Goal: Task Accomplishment & Management: Complete application form

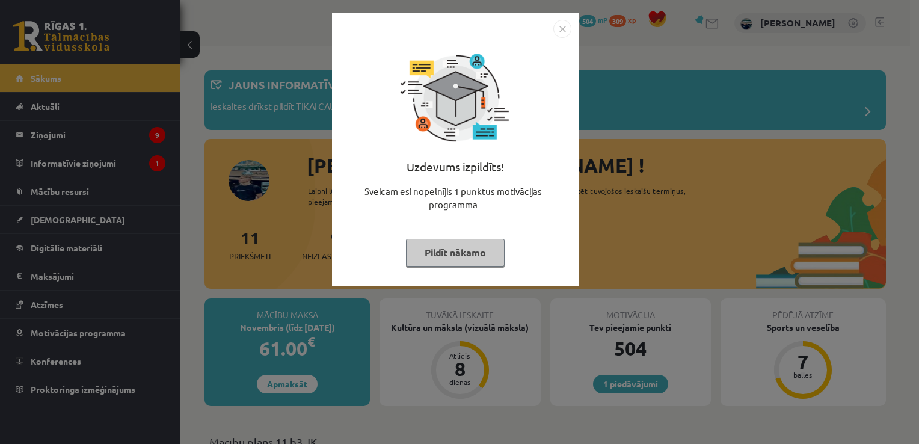
click at [451, 260] on button "Pildīt nākamo" at bounding box center [455, 253] width 99 height 28
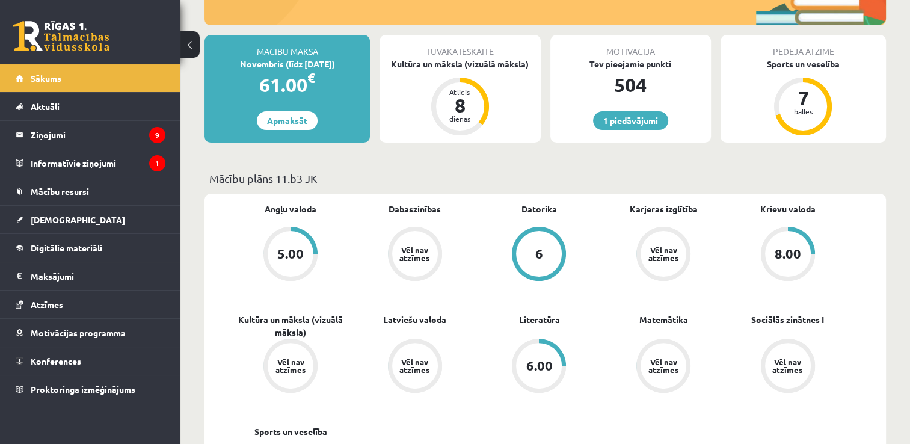
scroll to position [301, 0]
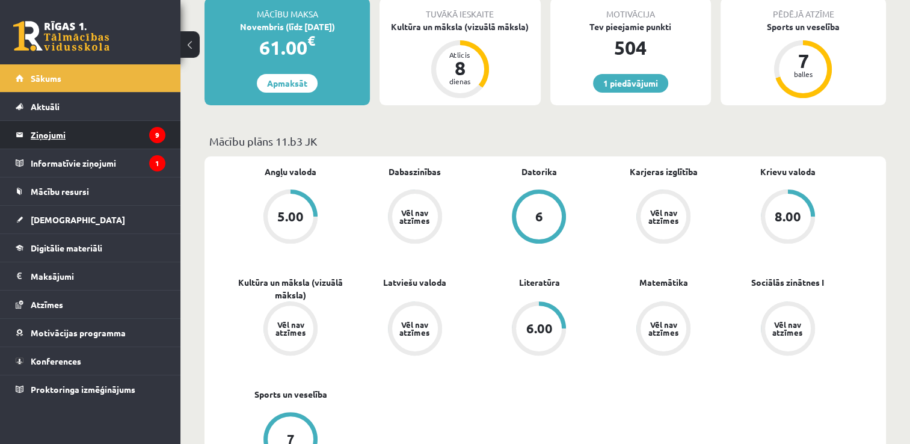
click at [54, 131] on legend "Ziņojumi 9" at bounding box center [98, 135] width 135 height 28
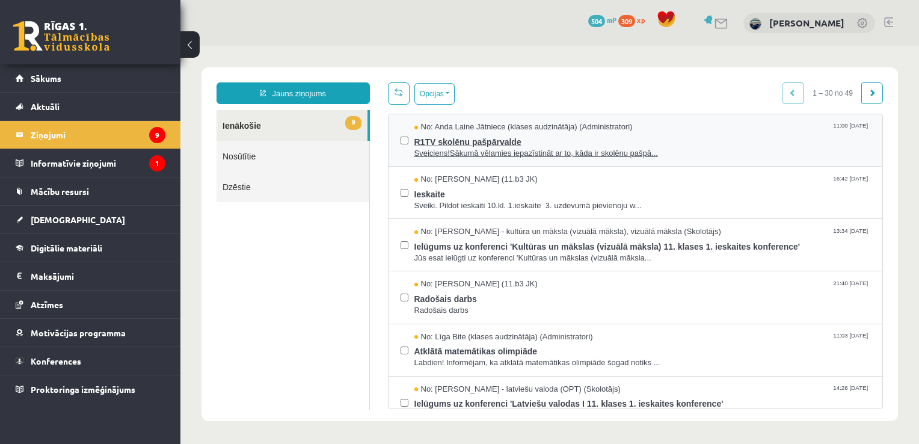
click at [455, 134] on span "R1TV skolēnu pašpārvalde" at bounding box center [642, 140] width 457 height 15
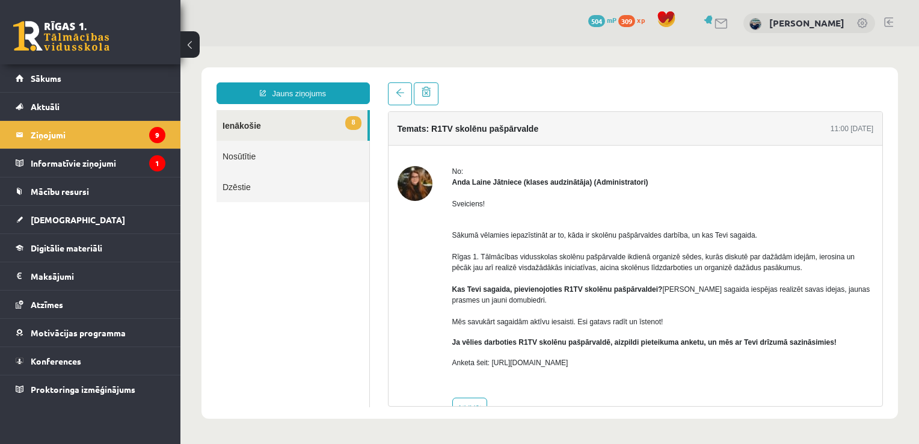
click at [256, 158] on link "Nosūtītie" at bounding box center [293, 156] width 153 height 31
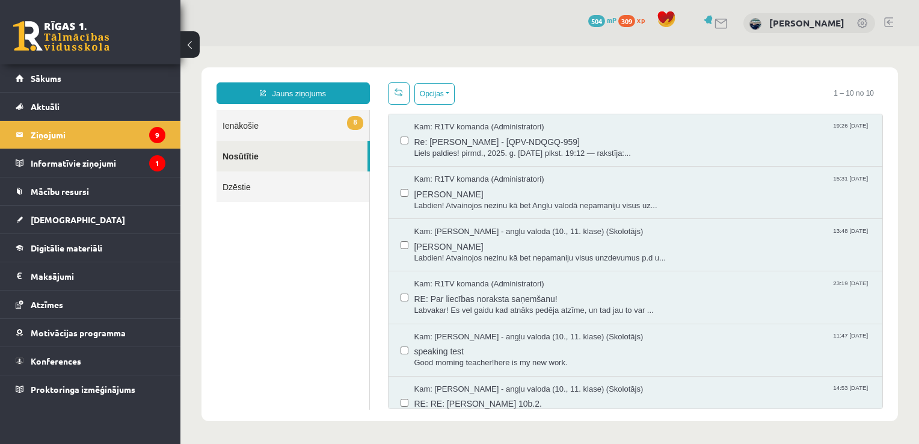
click at [247, 122] on link "8 Ienākošie" at bounding box center [293, 125] width 153 height 31
click at [445, 91] on button "Opcijas" at bounding box center [434, 94] width 40 height 22
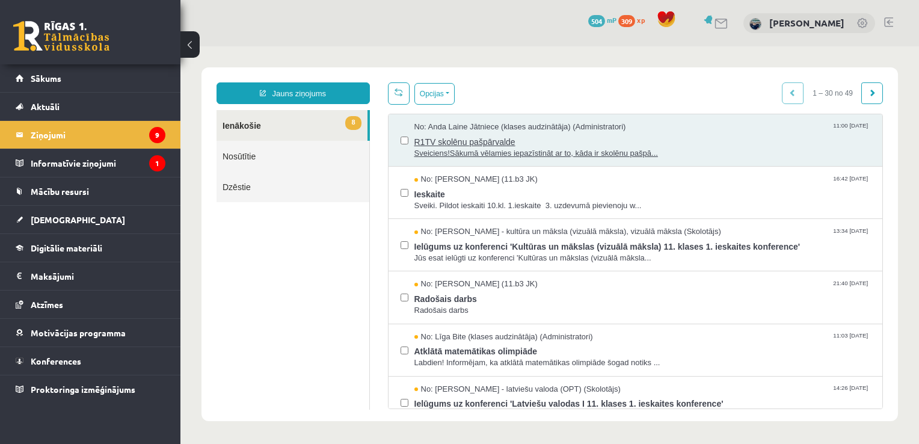
click at [450, 155] on span "Sveiciens!Sākumā vēlamies iepazīstināt ar to, kāda ir skolēnu pašpā..." at bounding box center [642, 153] width 457 height 11
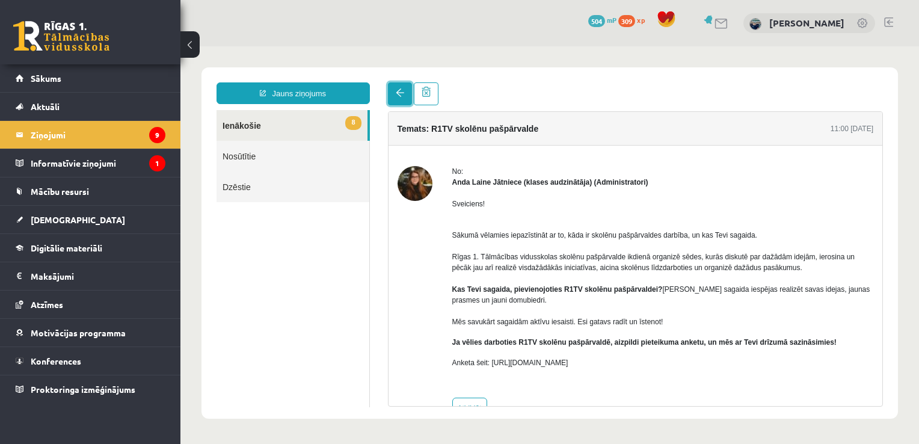
click at [396, 96] on span at bounding box center [400, 92] width 8 height 8
click at [401, 88] on span at bounding box center [400, 92] width 8 height 8
click at [315, 136] on link "8 Ienākošie" at bounding box center [292, 125] width 151 height 31
click at [286, 150] on link "Nosūtītie" at bounding box center [293, 156] width 153 height 31
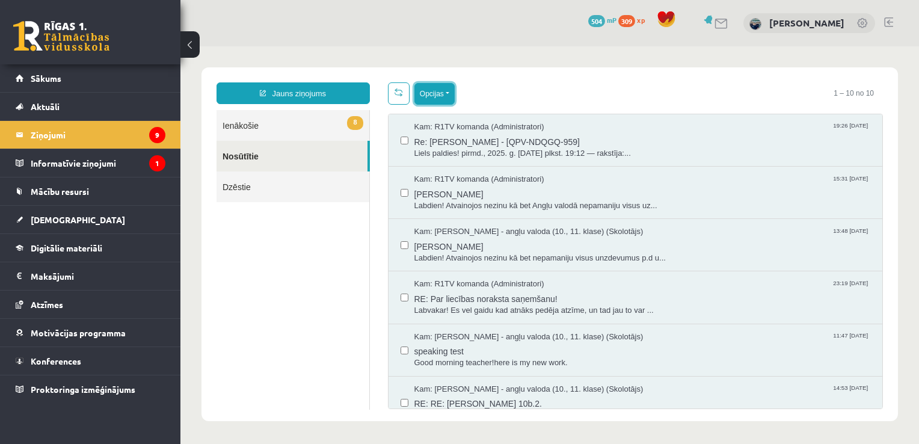
drag, startPoint x: 431, startPoint y: 88, endPoint x: 445, endPoint y: 97, distance: 16.5
click at [431, 88] on button "Opcijas" at bounding box center [434, 94] width 40 height 22
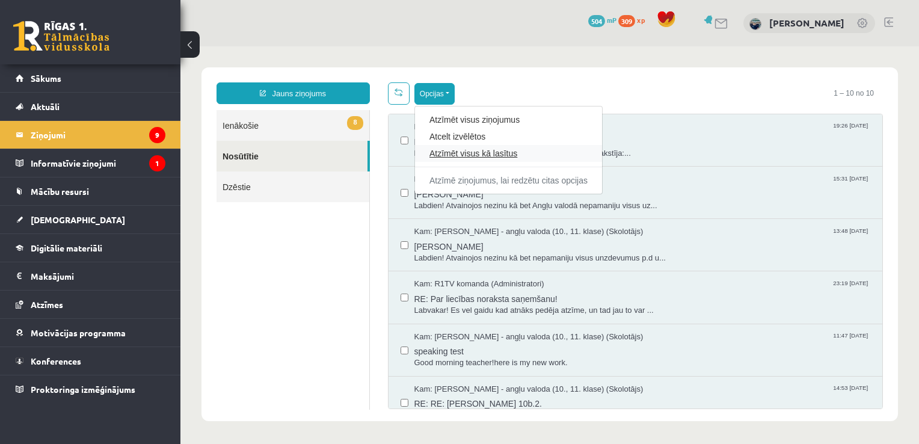
click at [459, 153] on link "Atzīmēt visus kā lasītus" at bounding box center [509, 153] width 158 height 12
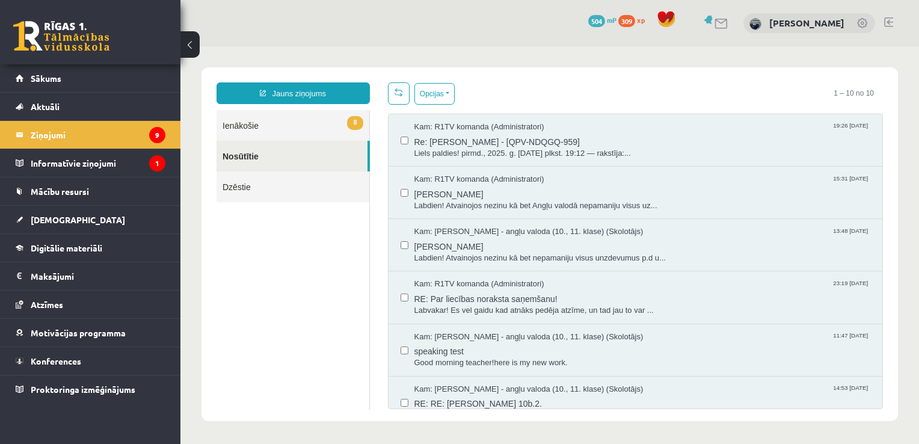
click at [329, 119] on link "8 Ienākošie" at bounding box center [293, 125] width 153 height 31
click at [303, 124] on link "8 Ienākošie" at bounding box center [293, 125] width 153 height 31
click at [59, 135] on legend "Ziņojumi 9" at bounding box center [98, 135] width 135 height 28
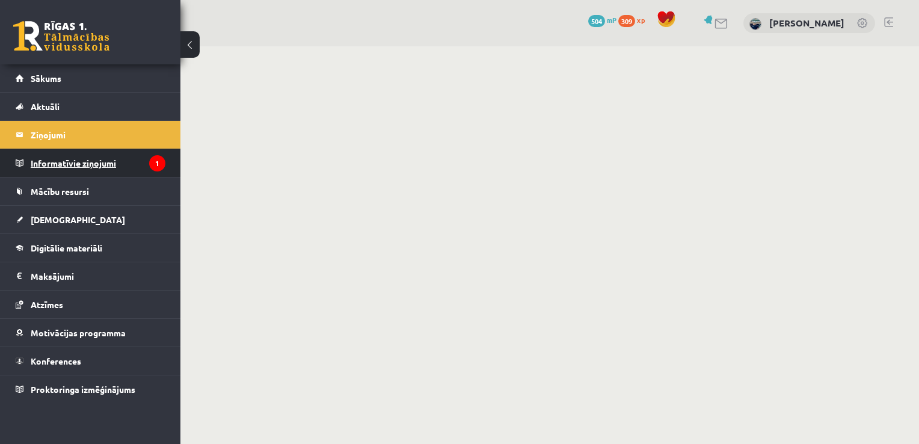
click at [103, 175] on legend "Informatīvie ziņojumi 1" at bounding box center [98, 163] width 135 height 28
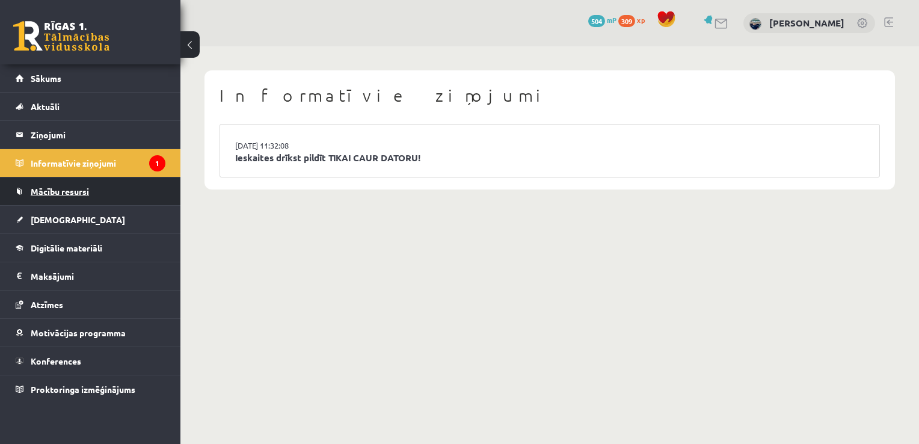
click at [64, 183] on link "Mācību resursi" at bounding box center [91, 191] width 150 height 28
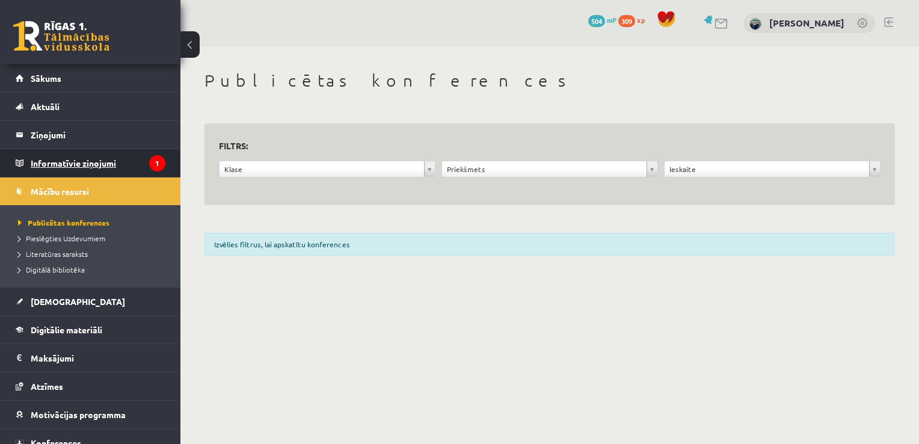
click at [63, 164] on legend "Informatīvie ziņojumi 1" at bounding box center [98, 163] width 135 height 28
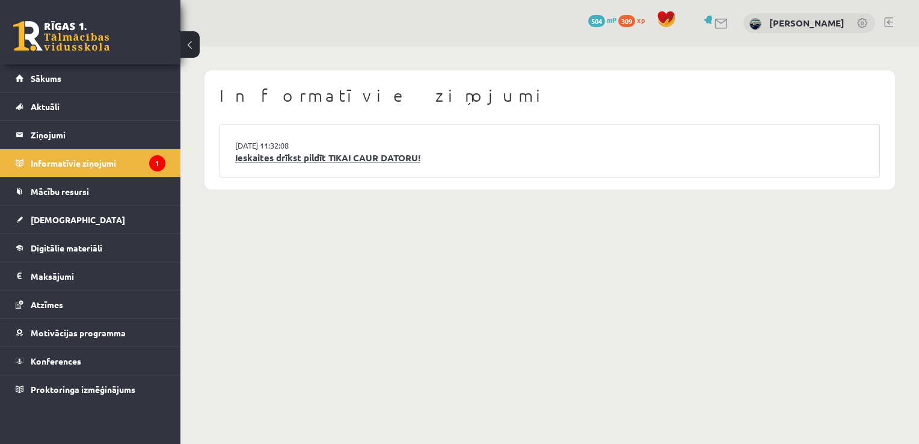
click at [297, 151] on link "Ieskaites drīkst pildīt TIKAI CAUR DATORU!" at bounding box center [549, 158] width 629 height 14
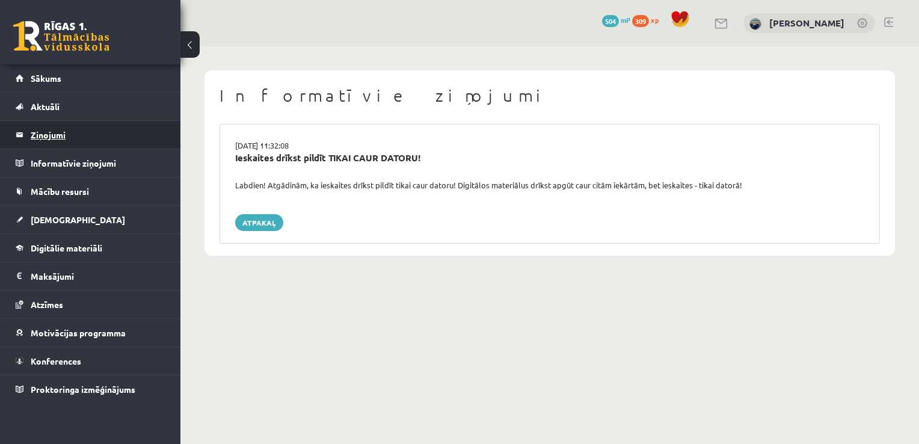
click at [43, 138] on legend "Ziņojumi 0" at bounding box center [98, 135] width 135 height 28
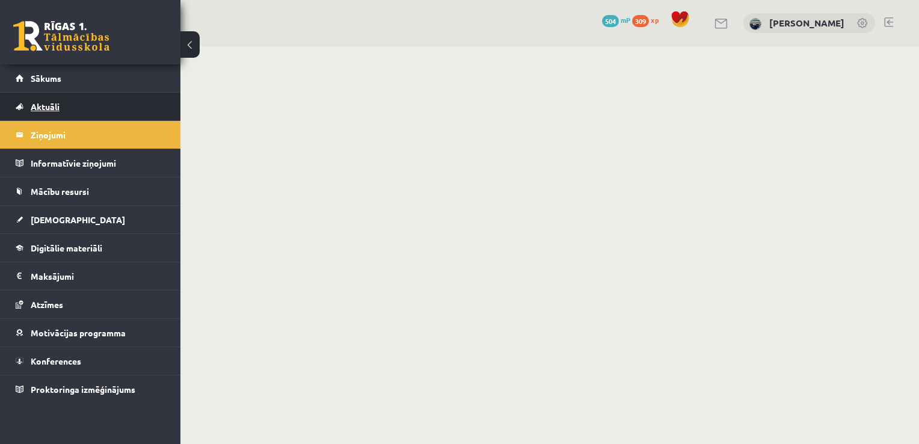
click at [40, 103] on span "Aktuāli" at bounding box center [45, 106] width 29 height 11
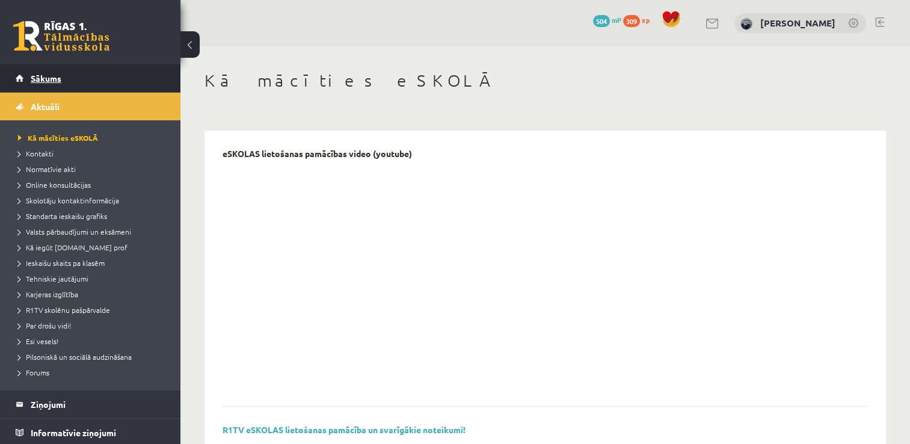
click at [34, 80] on span "Sākums" at bounding box center [46, 78] width 31 height 11
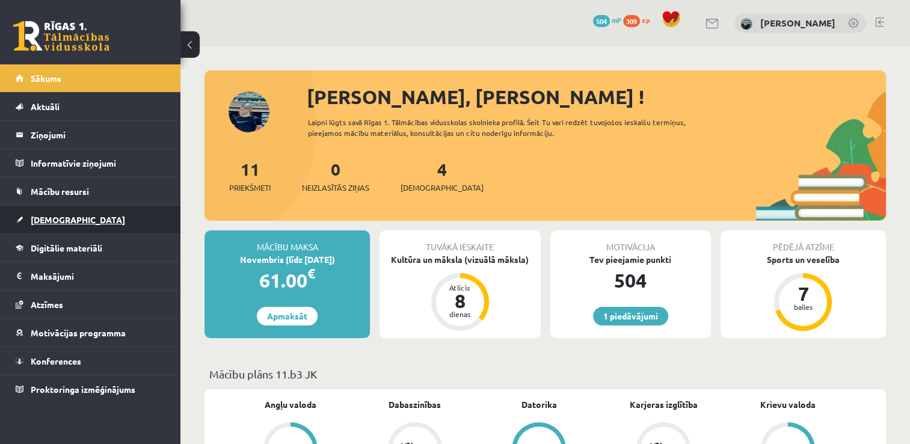
click at [72, 218] on link "[DEMOGRAPHIC_DATA]" at bounding box center [91, 220] width 150 height 28
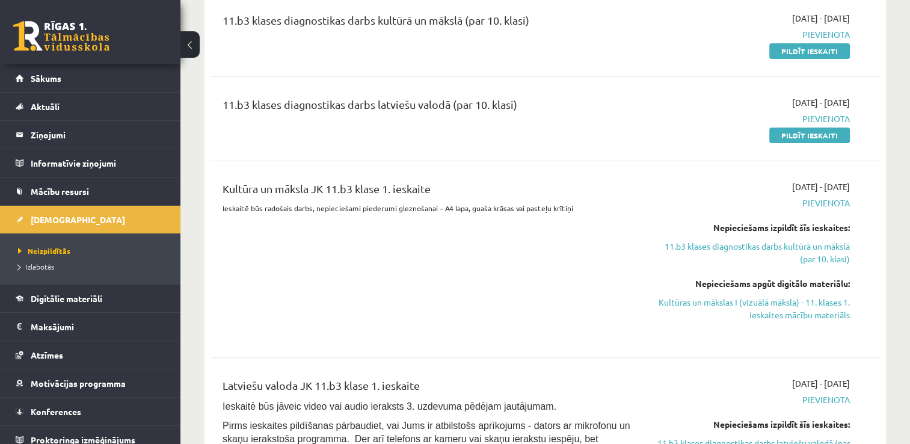
scroll to position [301, 0]
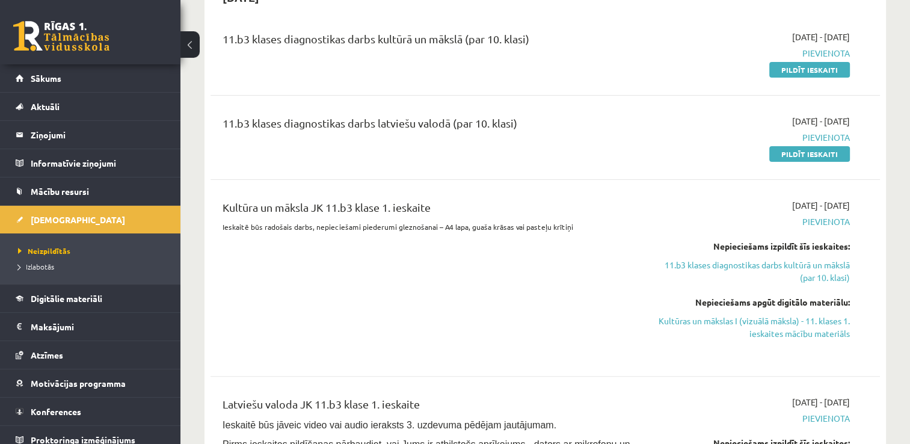
click at [478, 31] on div "11.b3 klases diagnostikas darbs kultūrā un mākslā (par 10. klasi)" at bounding box center [429, 42] width 412 height 22
click at [804, 65] on link "Pildīt ieskaiti" at bounding box center [809, 70] width 81 height 16
click at [326, 35] on div "11.b3 klases diagnostikas darbs kultūrā un mākslā (par 10. klasi)" at bounding box center [429, 42] width 412 height 22
click at [792, 35] on span "[DATE] - [DATE]" at bounding box center [821, 37] width 58 height 13
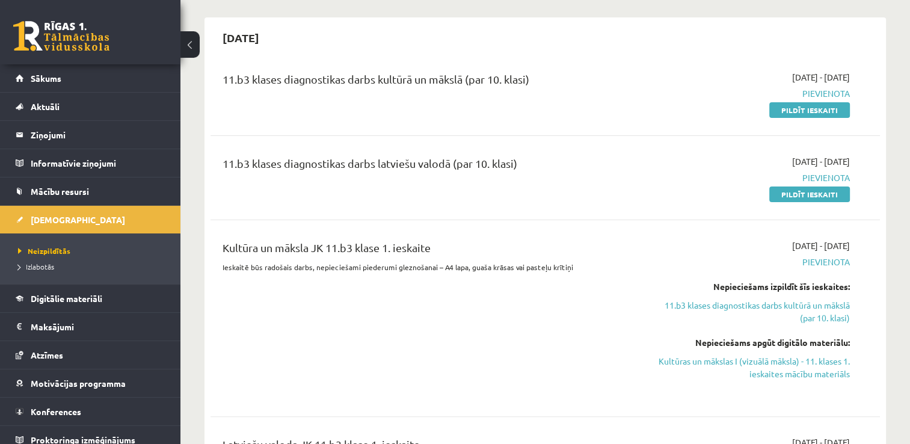
scroll to position [241, 0]
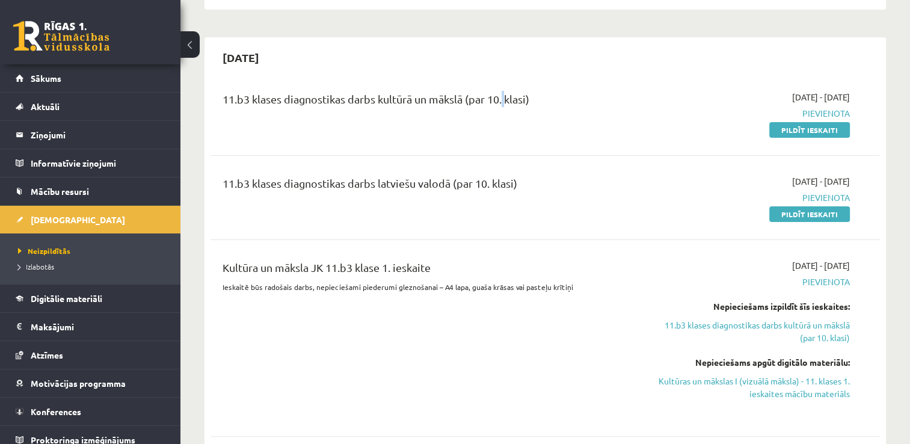
drag, startPoint x: 504, startPoint y: 107, endPoint x: 581, endPoint y: 107, distance: 77.0
click at [581, 107] on div "11.b3 klases diagnostikas darbs kultūrā un mākslā (par 10. klasi)" at bounding box center [429, 102] width 412 height 22
click at [801, 131] on link "Pildīt ieskaiti" at bounding box center [809, 130] width 81 height 16
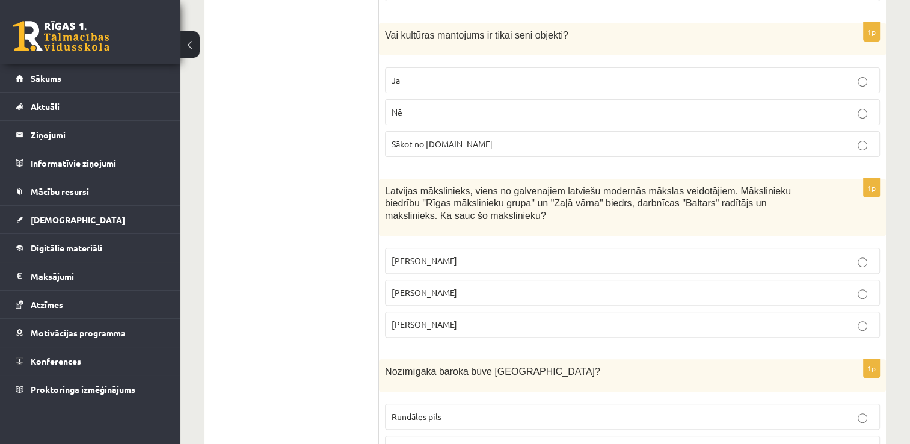
scroll to position [120, 0]
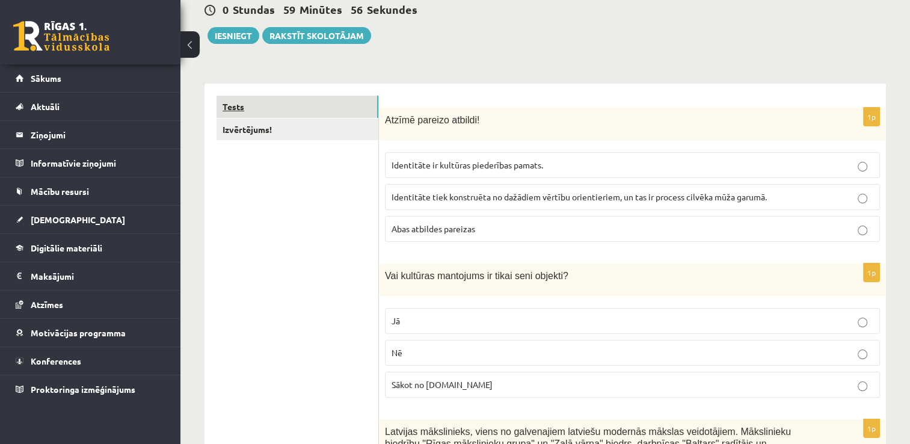
click at [310, 110] on link "Tests" at bounding box center [298, 107] width 162 height 22
click at [268, 132] on link "Izvērtējums!" at bounding box center [298, 130] width 162 height 22
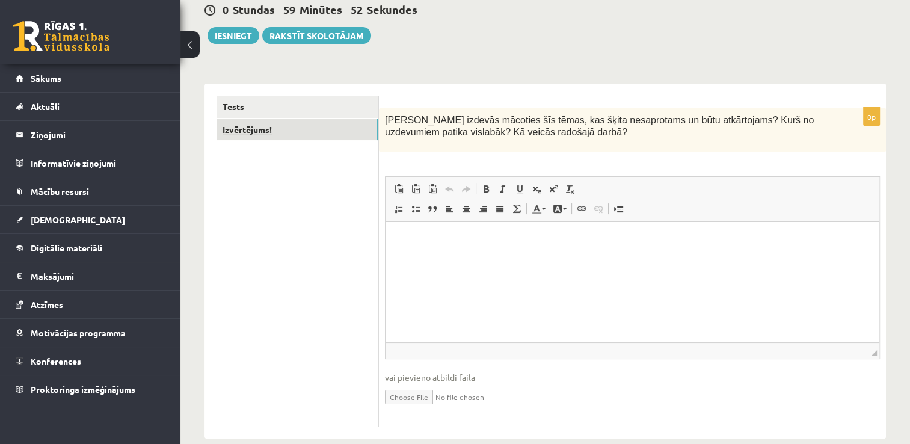
scroll to position [0, 0]
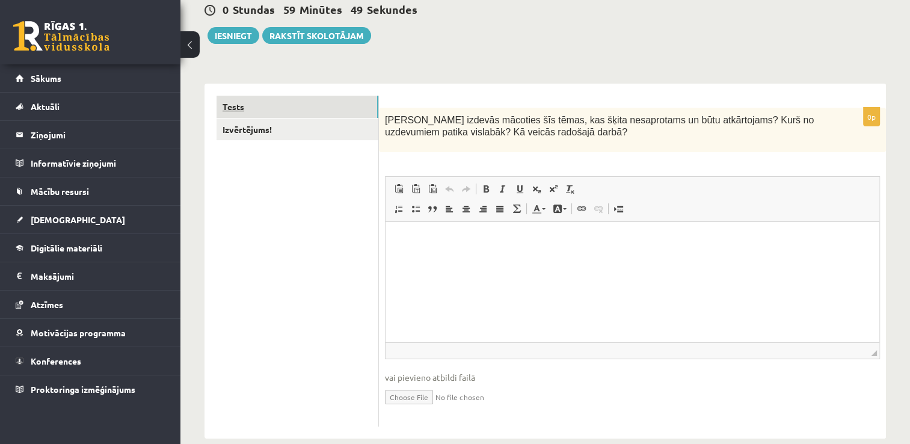
click at [255, 105] on link "Tests" at bounding box center [298, 107] width 162 height 22
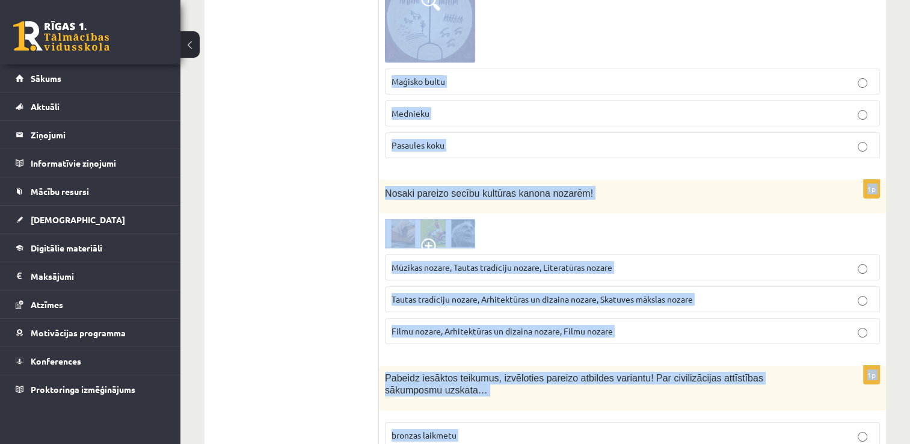
scroll to position [4872, 0]
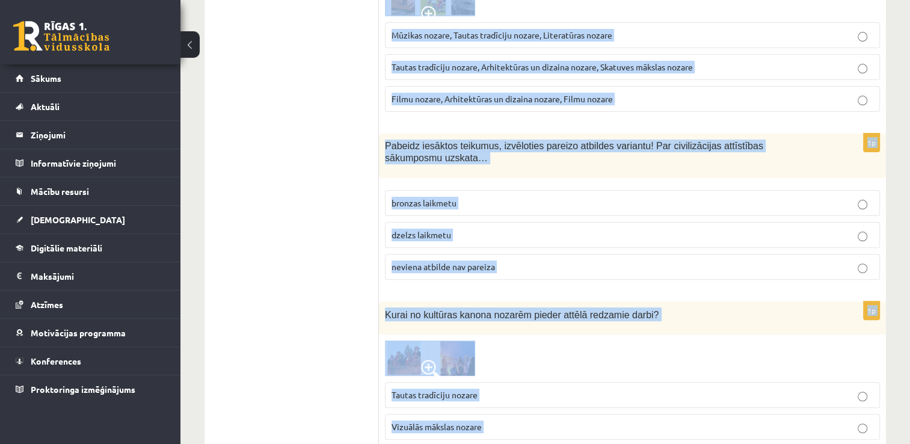
drag, startPoint x: 384, startPoint y: 119, endPoint x: 760, endPoint y: 379, distance: 457.6
copy form "Atzīmē pareizo atbildi! Identitāte ir kultūras piederības pamats. Identitāte ti…"
click at [164, 135] on legend "Ziņojumi 0" at bounding box center [98, 135] width 135 height 28
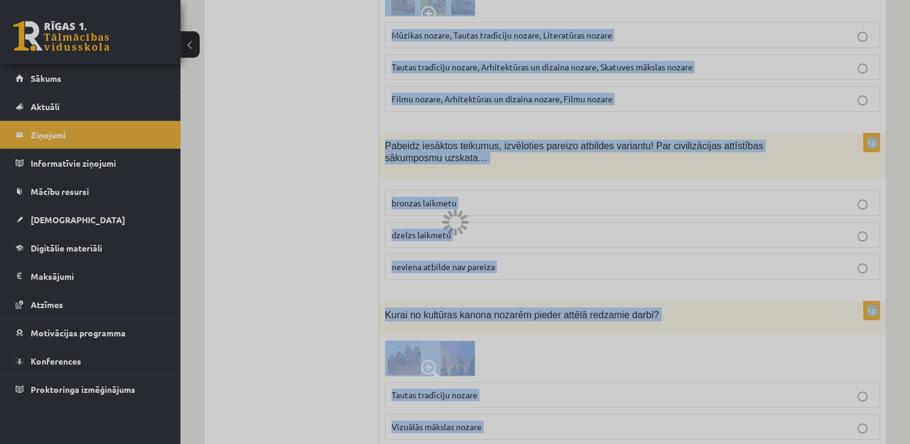
scroll to position [1, 0]
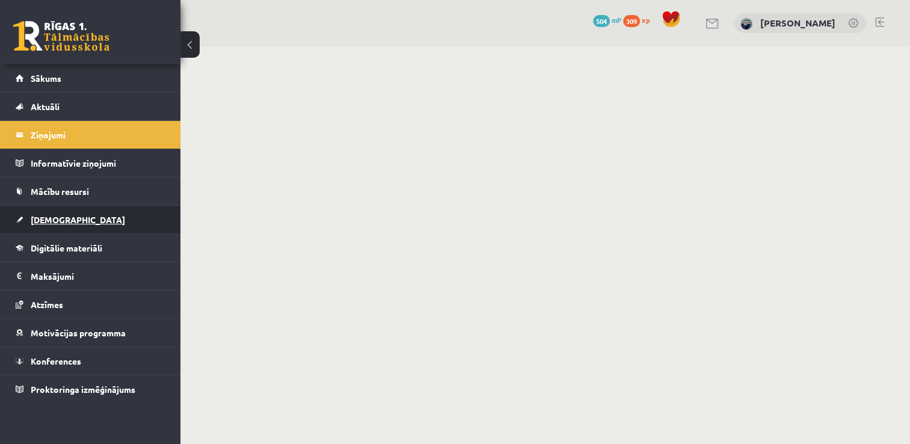
click at [48, 216] on span "[DEMOGRAPHIC_DATA]" at bounding box center [78, 219] width 94 height 11
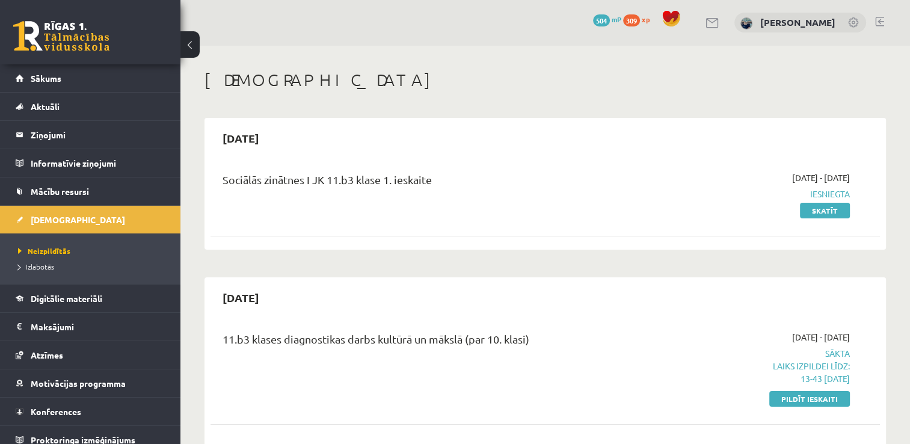
scroll to position [61, 0]
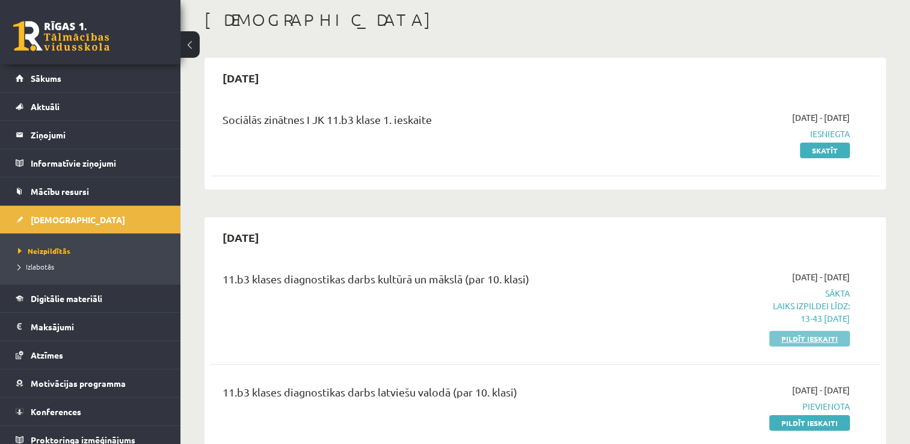
click at [827, 338] on link "Pildīt ieskaiti" at bounding box center [809, 339] width 81 height 16
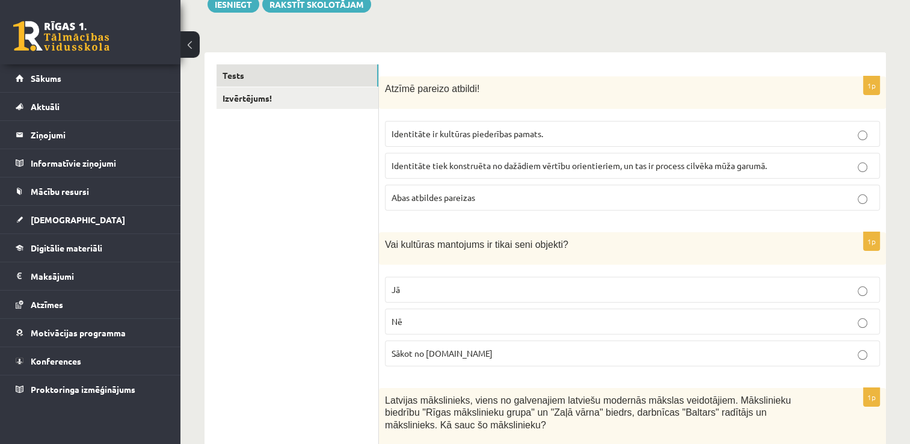
scroll to position [180, 0]
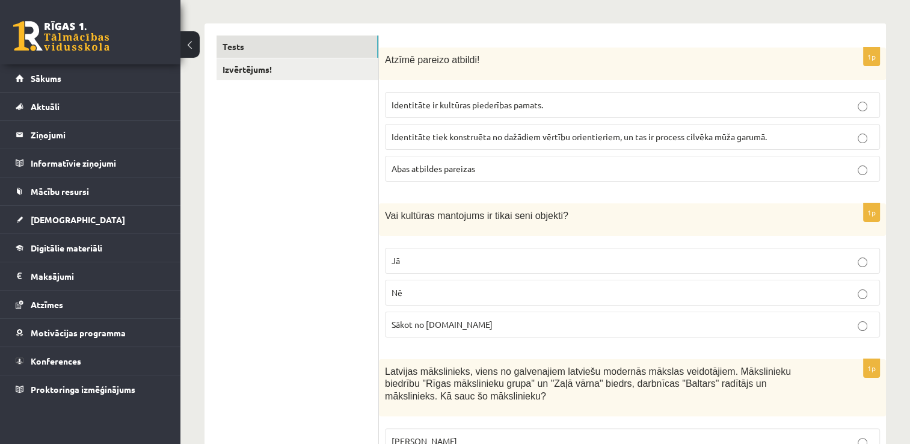
click at [440, 164] on span "Abas atbildes pareizas" at bounding box center [434, 168] width 84 height 11
click at [411, 289] on p "Nē" at bounding box center [633, 292] width 482 height 13
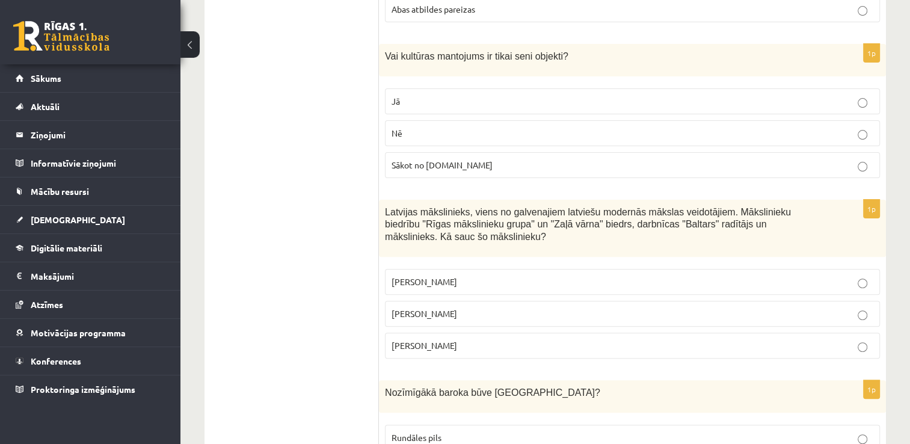
scroll to position [361, 0]
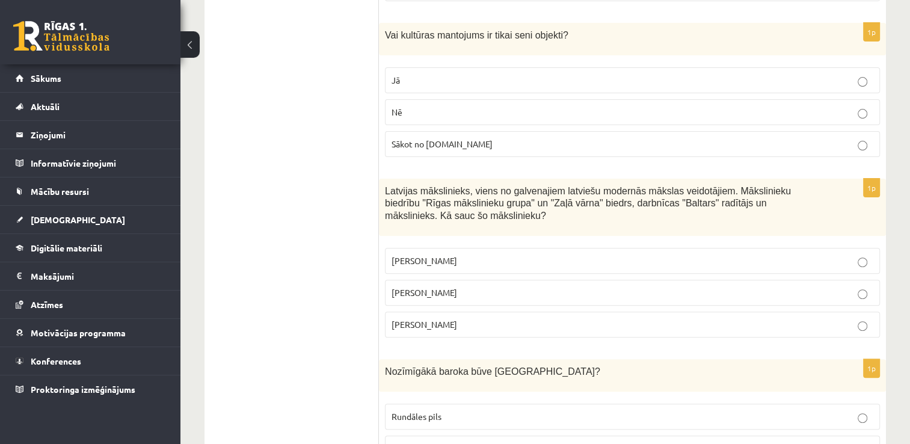
click at [421, 287] on span "[PERSON_NAME]" at bounding box center [425, 292] width 66 height 11
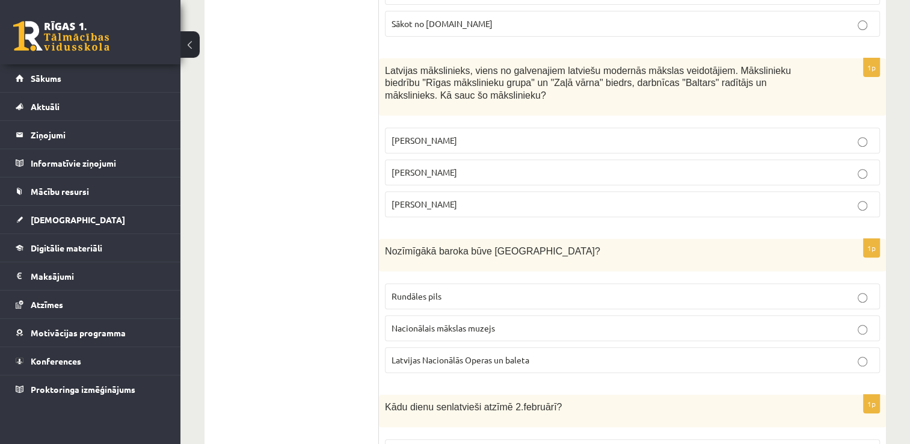
click at [409, 291] on span "Rundāles pils" at bounding box center [417, 296] width 50 height 11
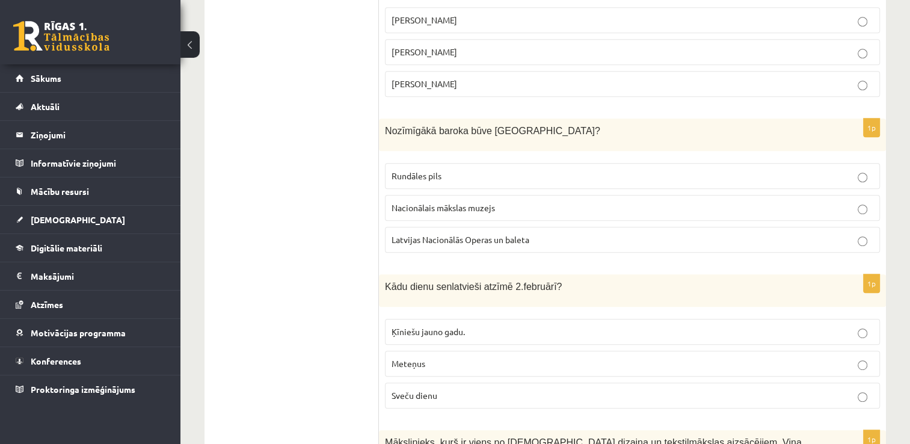
click at [476, 357] on p "Meteņus" at bounding box center [633, 363] width 482 height 13
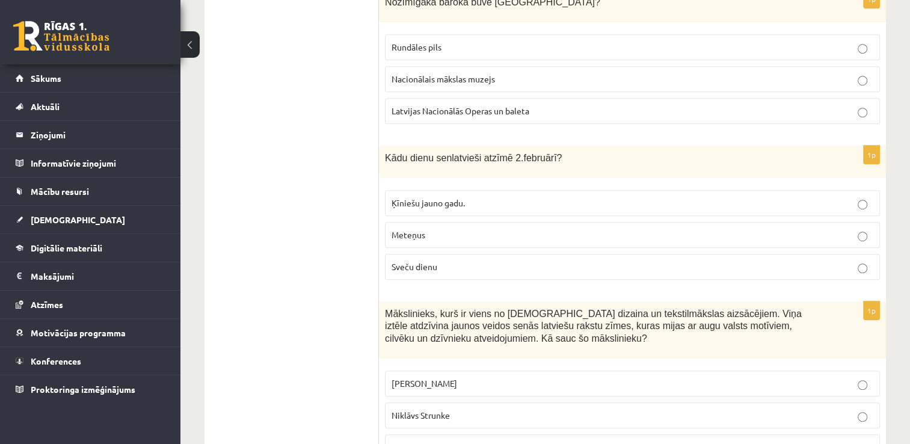
scroll to position [842, 0]
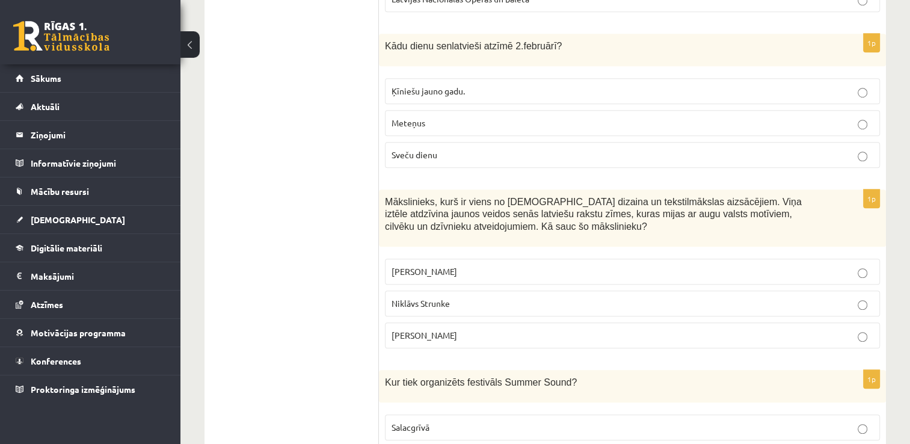
click at [413, 293] on label "Niklāvs Strunke" at bounding box center [632, 304] width 495 height 26
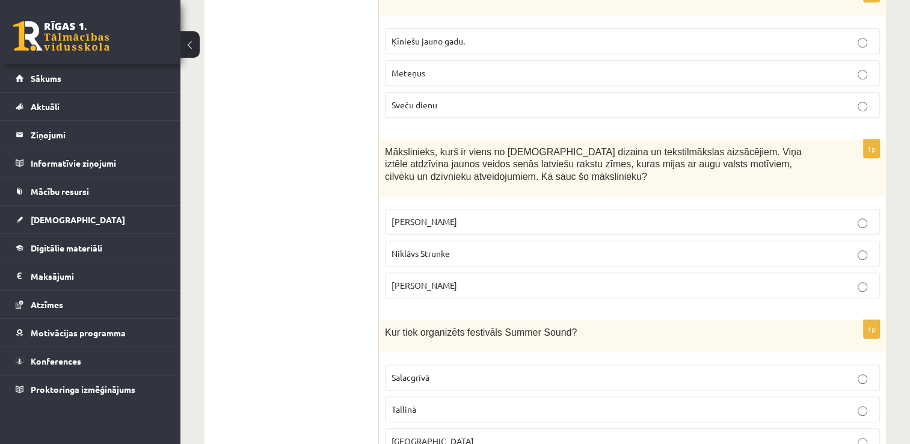
scroll to position [963, 0]
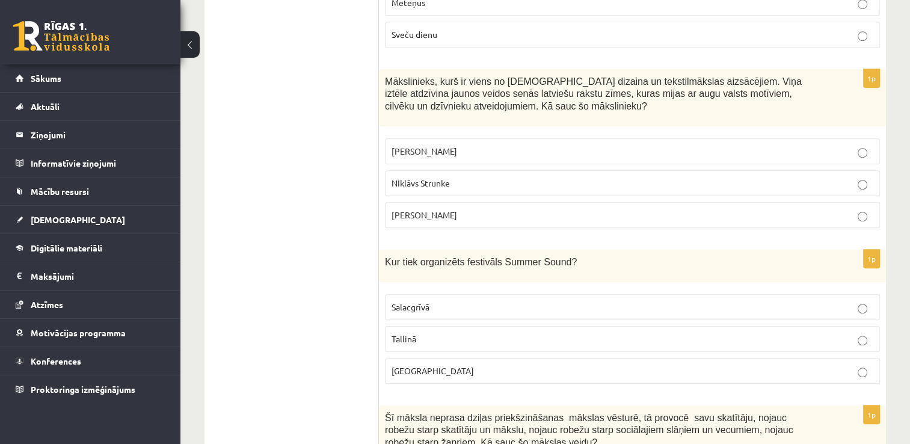
click at [407, 365] on span "[GEOGRAPHIC_DATA]" at bounding box center [433, 370] width 82 height 11
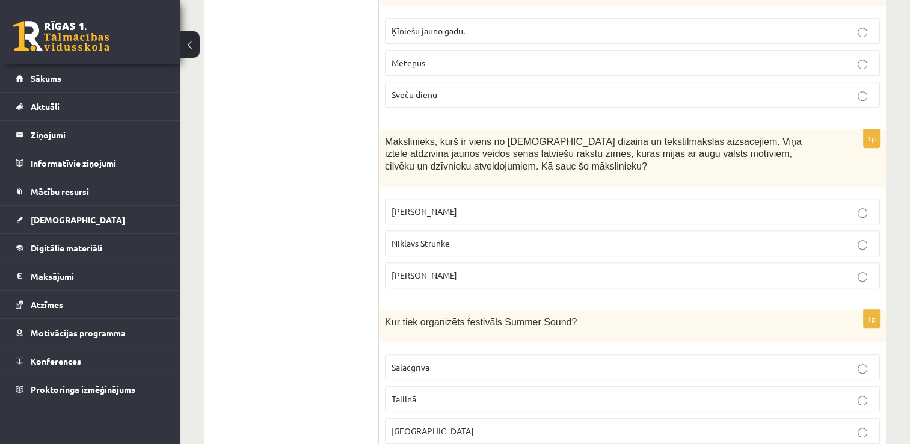
scroll to position [842, 0]
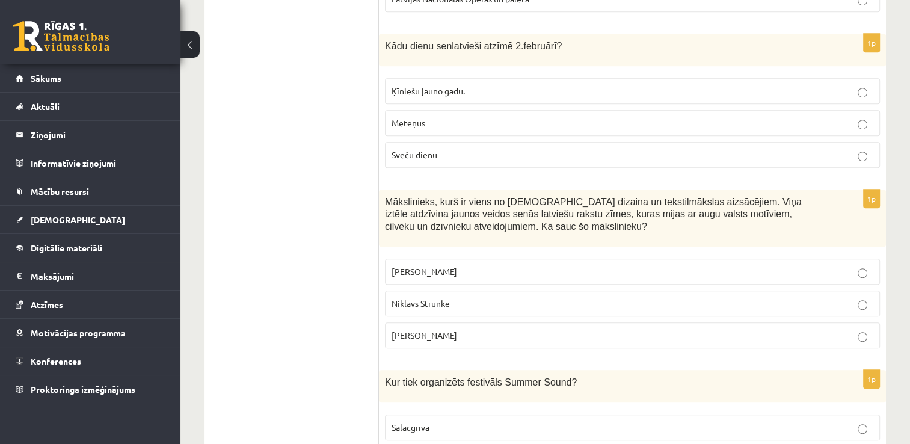
click at [426, 149] on span "Sveču dienu" at bounding box center [415, 154] width 46 height 11
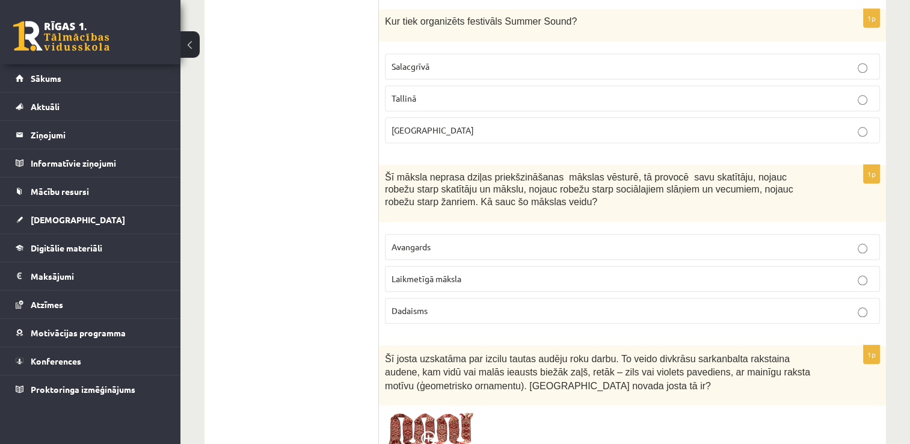
scroll to position [1263, 0]
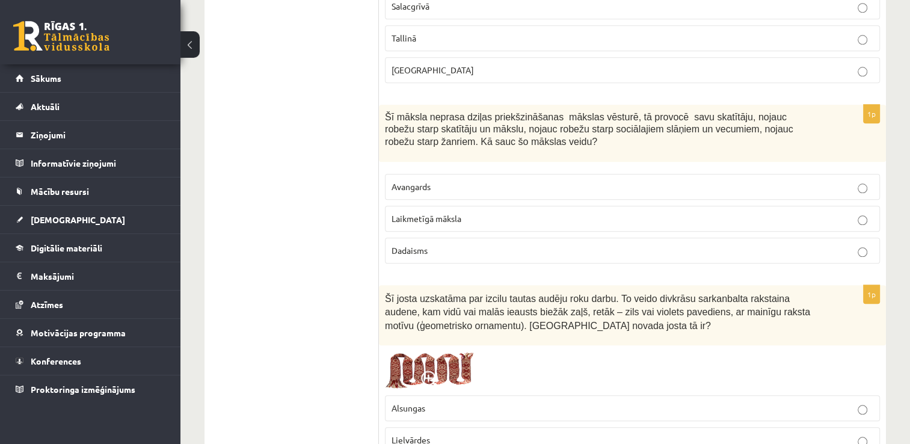
click at [463, 212] on p "Laikmetīgā māksla" at bounding box center [633, 218] width 482 height 13
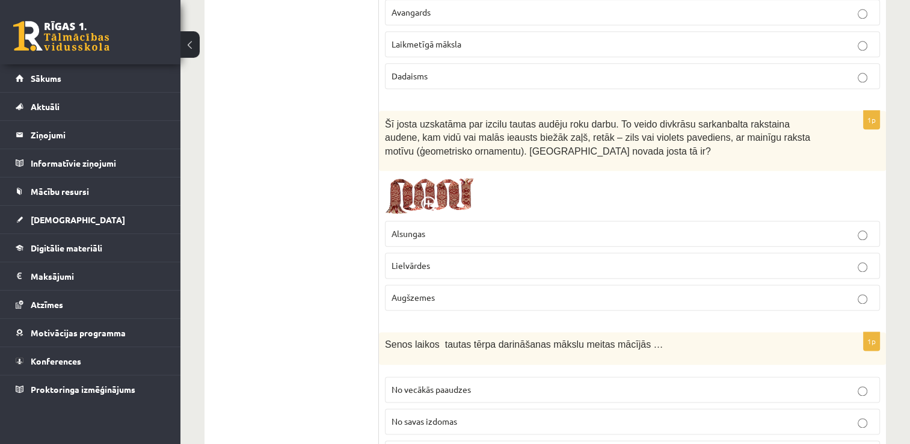
scroll to position [1504, 0]
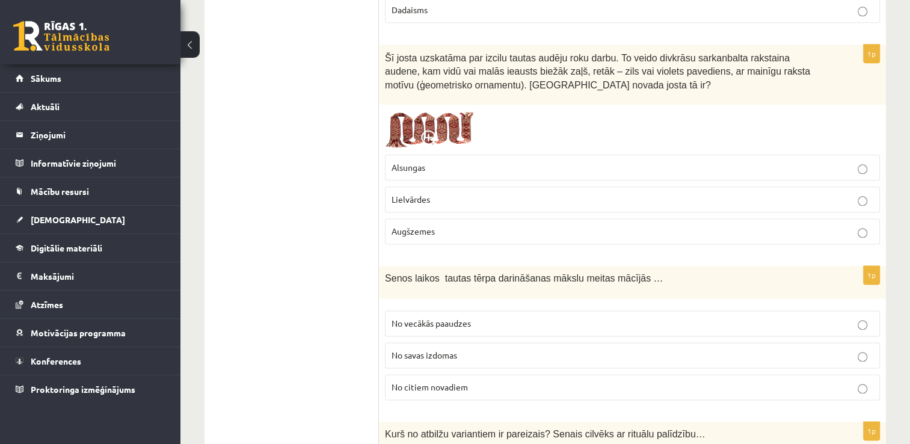
drag, startPoint x: 446, startPoint y: 183, endPoint x: 349, endPoint y: 105, distance: 124.1
click at [446, 193] on p "Lielvārdes" at bounding box center [633, 199] width 482 height 13
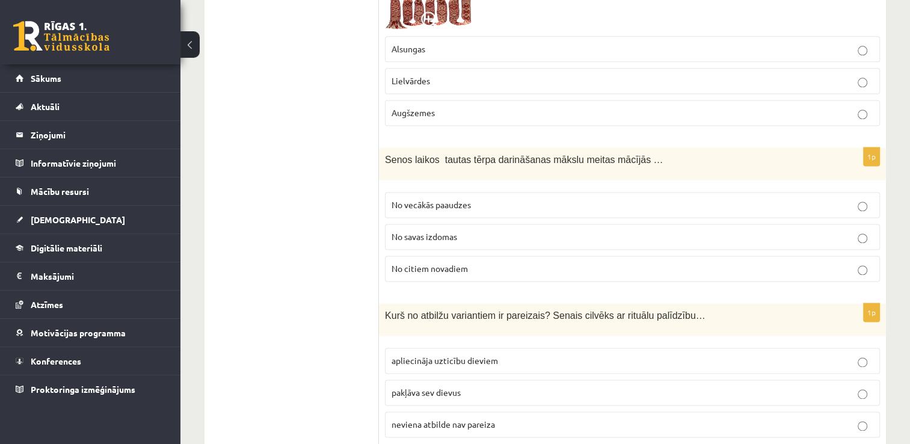
scroll to position [1624, 0]
click at [457, 197] on span "No vecākās paaudzes" at bounding box center [431, 202] width 79 height 11
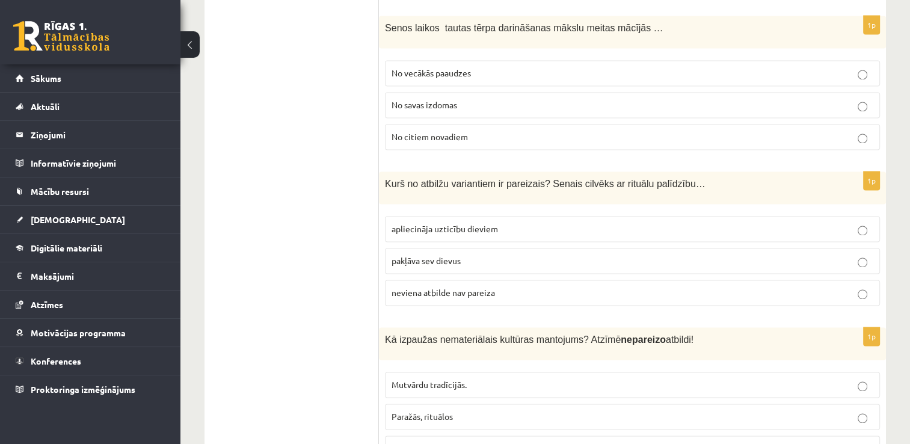
scroll to position [1805, 0]
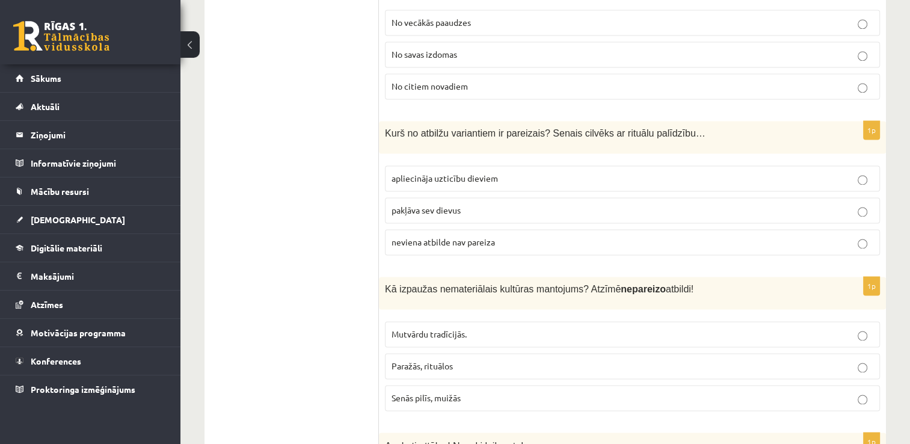
click at [473, 229] on label "neviena atbilde nav pareiza" at bounding box center [632, 242] width 495 height 26
click at [455, 197] on label "pakļāva sev dievus" at bounding box center [632, 210] width 495 height 26
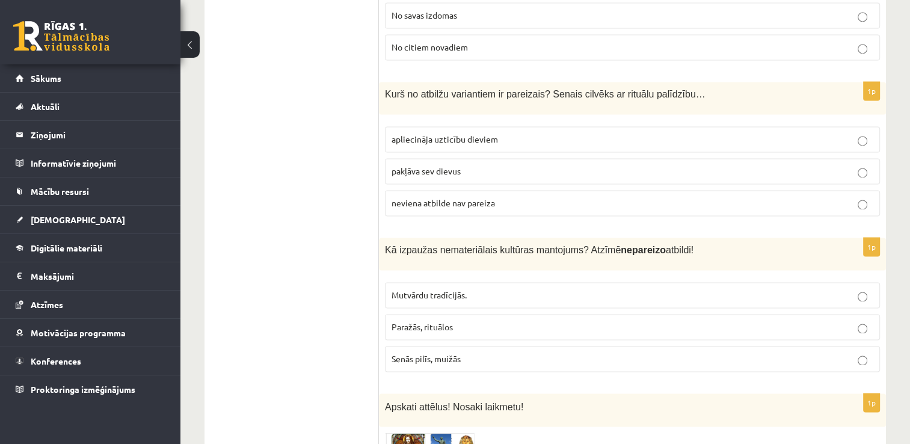
scroll to position [1865, 0]
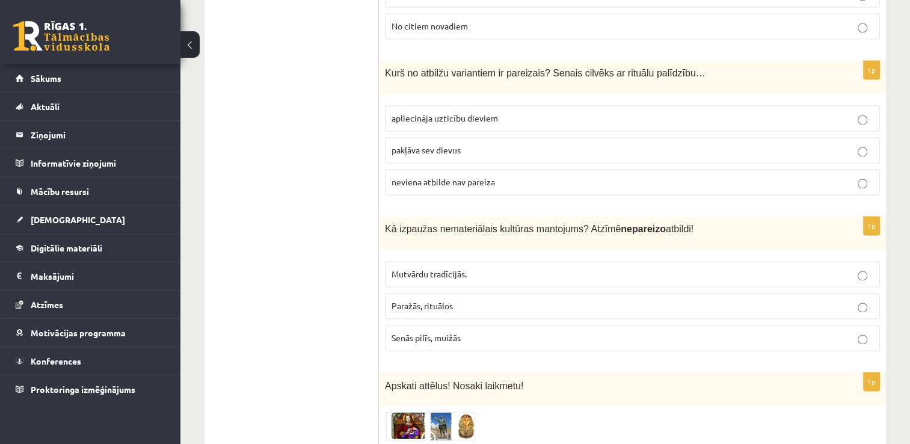
click at [462, 331] on p "Senās pilīs, muižās" at bounding box center [633, 337] width 482 height 13
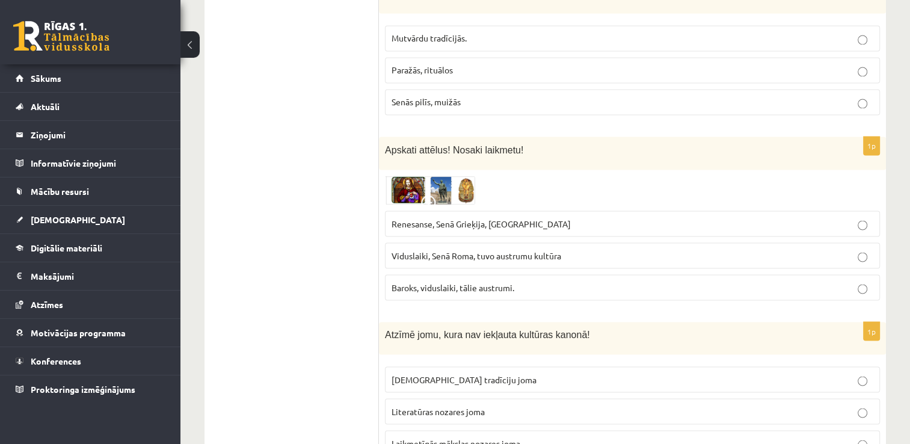
scroll to position [2166, 0]
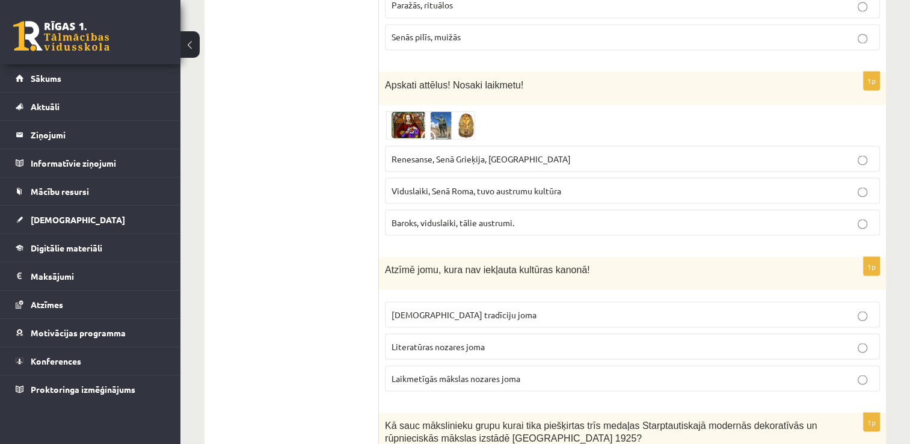
click at [489, 217] on span "Baroks, viduslaiki, tālie austrumi." at bounding box center [453, 222] width 123 height 11
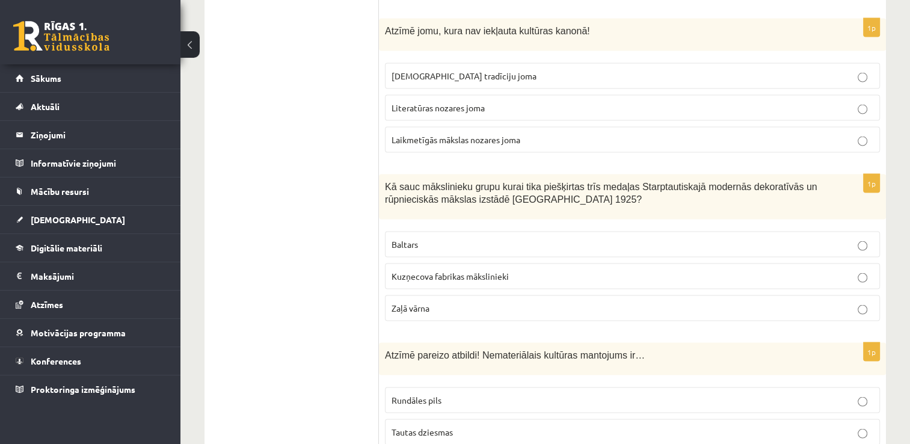
scroll to position [2406, 0]
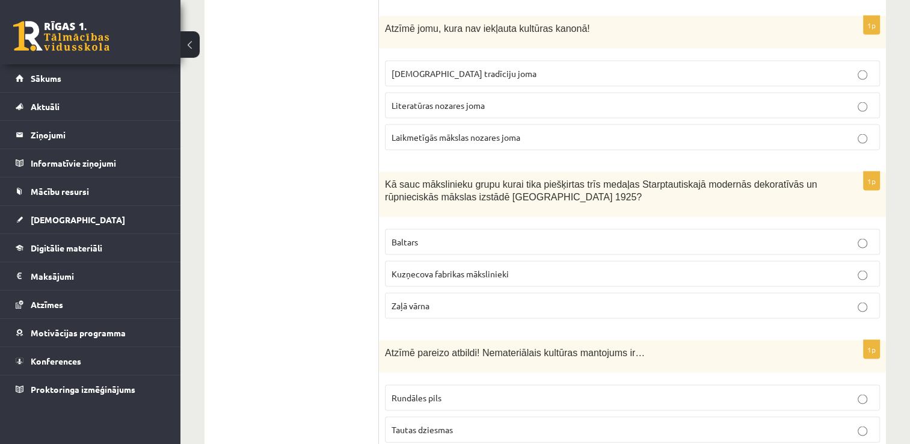
click at [436, 68] on span "Tautas tradīciju joma" at bounding box center [464, 73] width 145 height 11
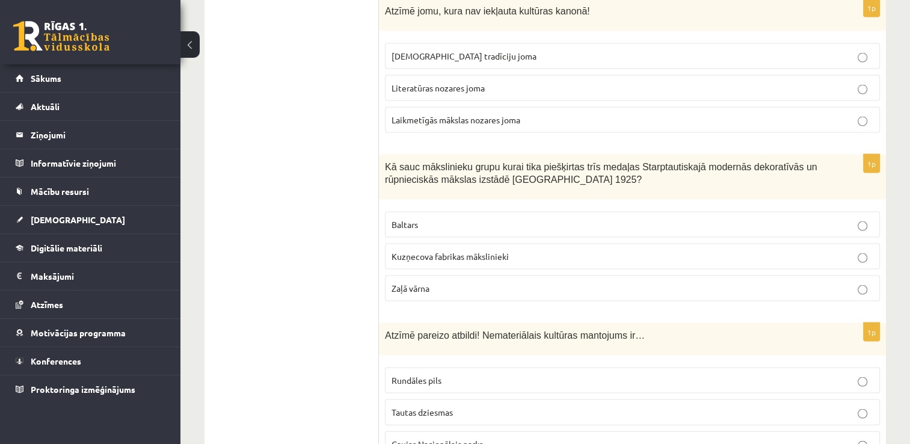
scroll to position [2527, 0]
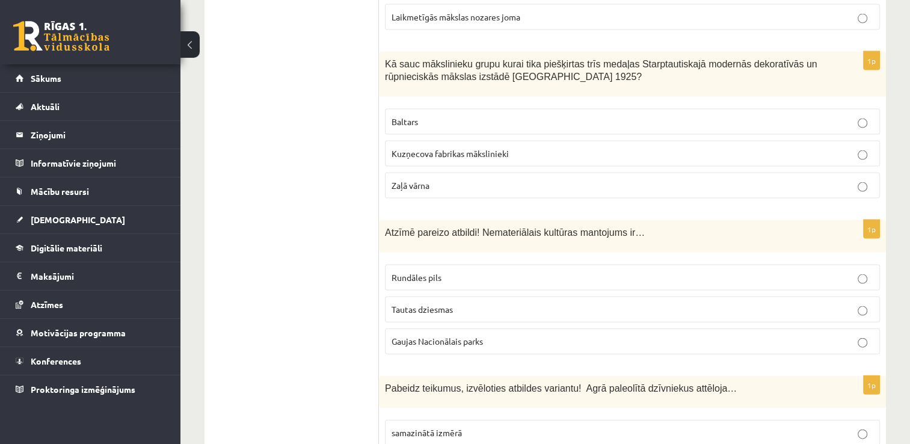
click at [512, 116] on p "Baltars" at bounding box center [633, 122] width 482 height 13
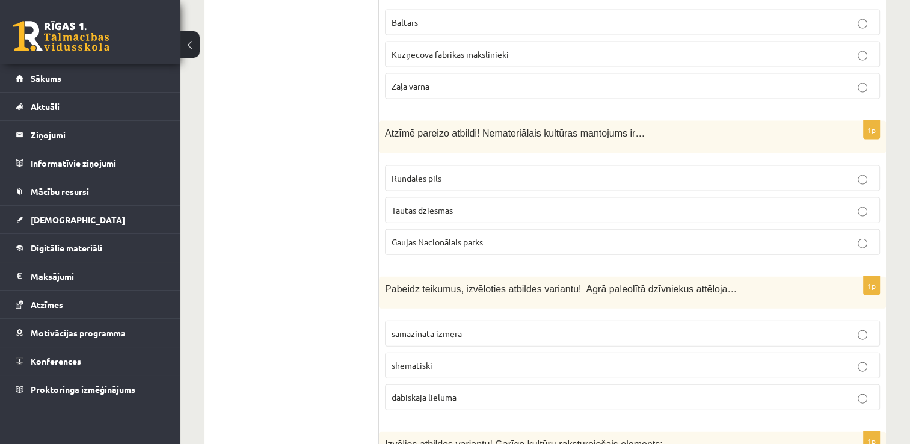
scroll to position [2647, 0]
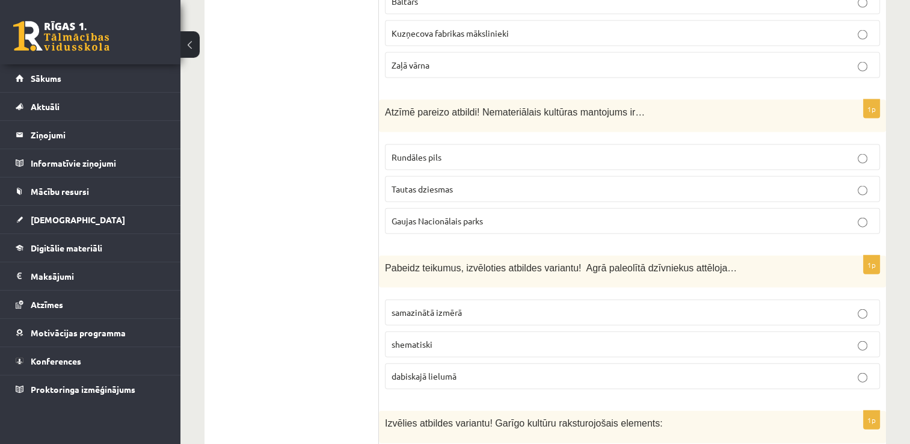
click at [443, 183] on span "Tautas dziesmas" at bounding box center [422, 188] width 61 height 11
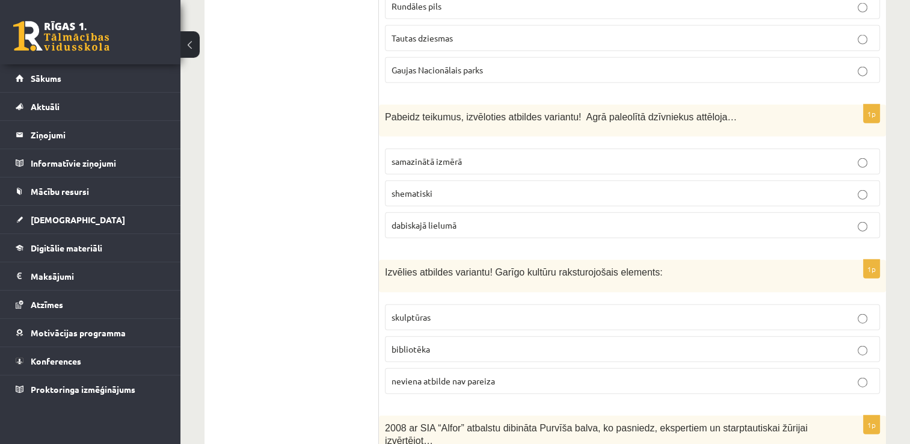
scroll to position [2827, 0]
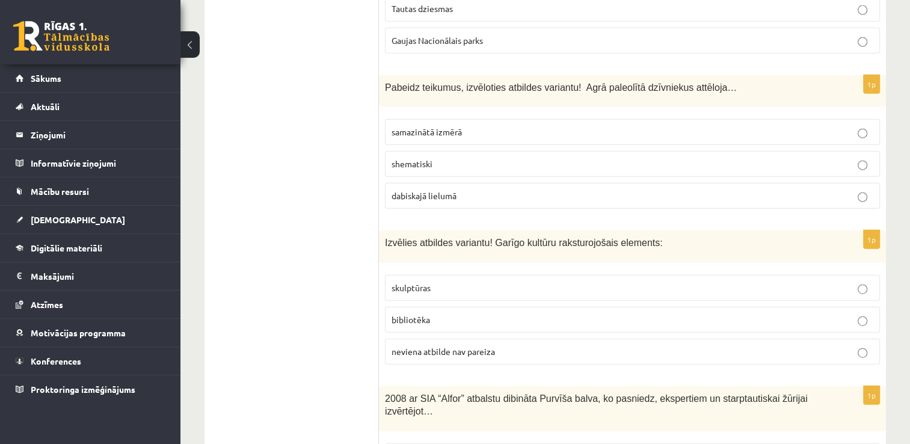
click at [489, 183] on label "dabiskajā lielumā" at bounding box center [632, 196] width 495 height 26
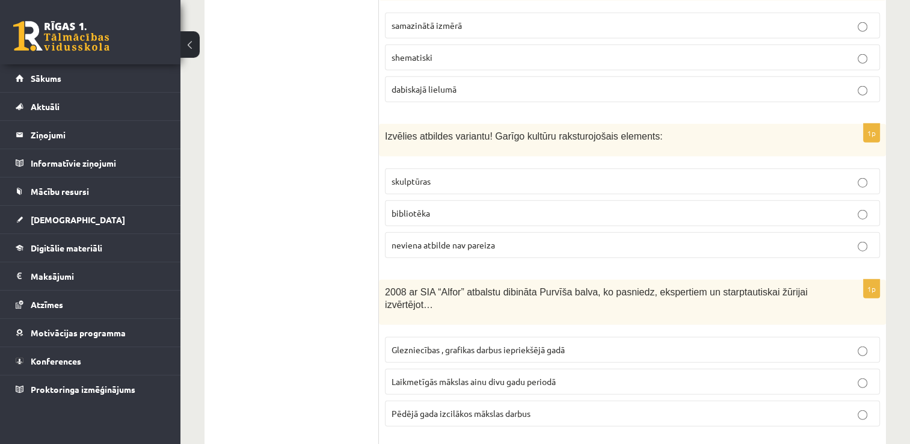
scroll to position [2948, 0]
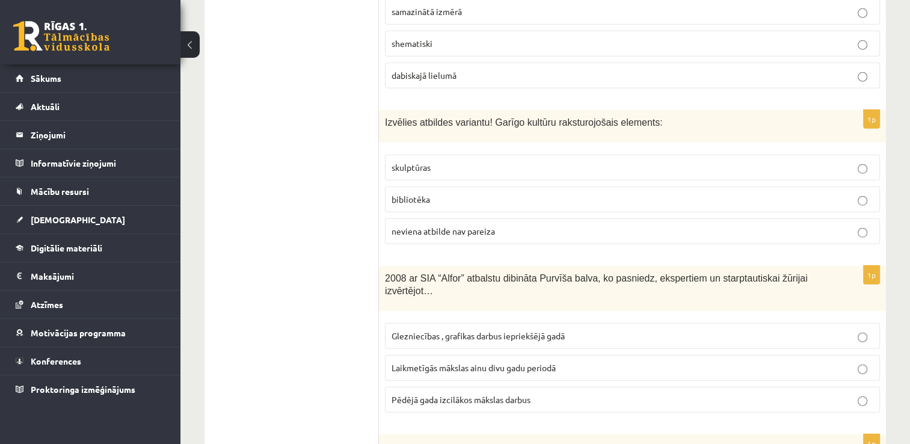
drag, startPoint x: 467, startPoint y: 174, endPoint x: 470, endPoint y: 191, distance: 16.5
click at [467, 193] on p "bibliotēka" at bounding box center [633, 199] width 482 height 13
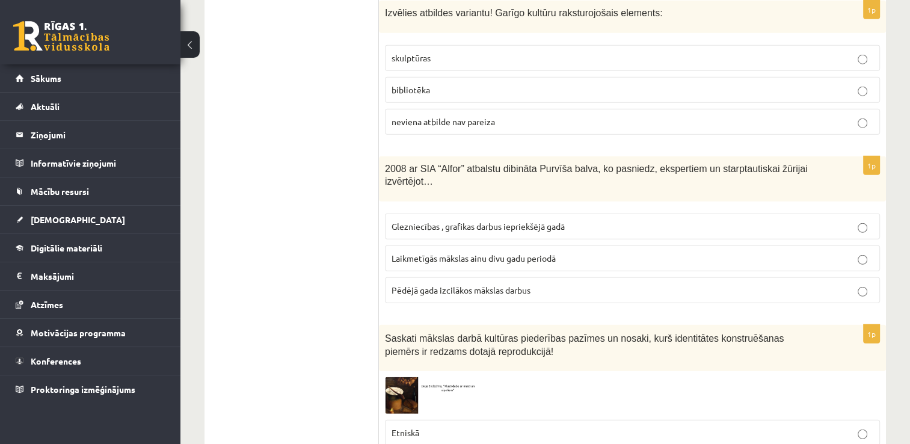
scroll to position [3128, 0]
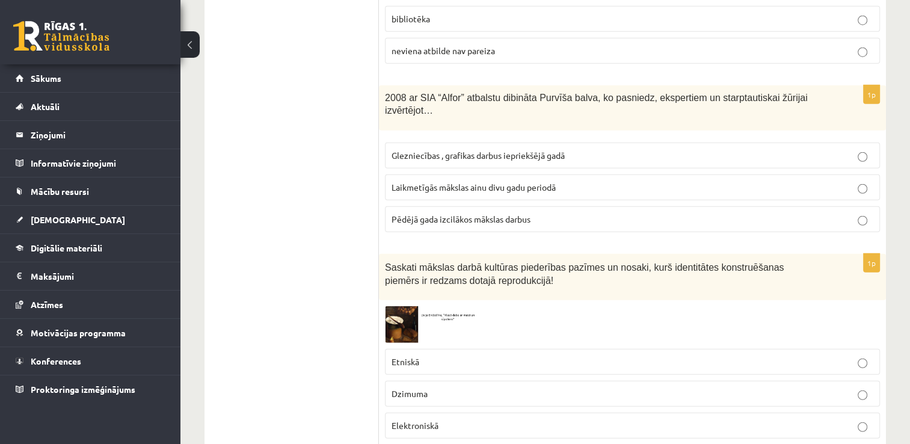
click at [476, 182] on span "Laikmetīgās mākslas ainu divu gadu periodā" at bounding box center [474, 187] width 164 height 11
drag, startPoint x: 476, startPoint y: 149, endPoint x: 567, endPoint y: 156, distance: 91.7
click at [567, 174] on label "Laikmetīgās mākslas ainu divu gadu periodā" at bounding box center [632, 187] width 495 height 26
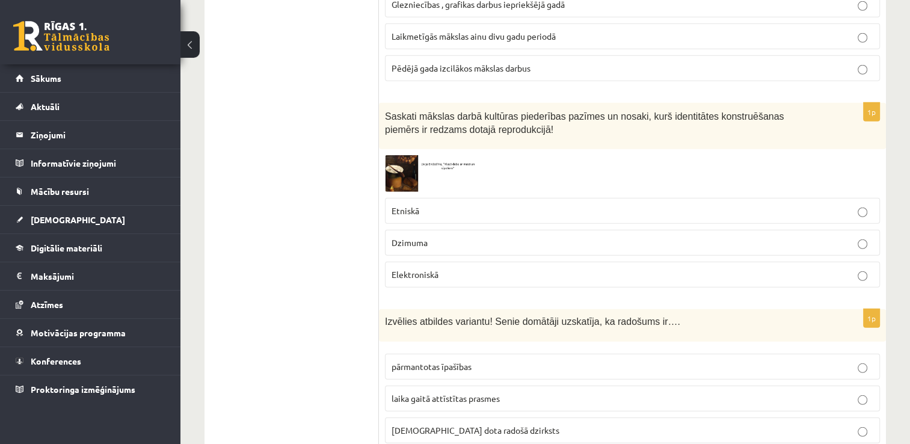
scroll to position [3309, 0]
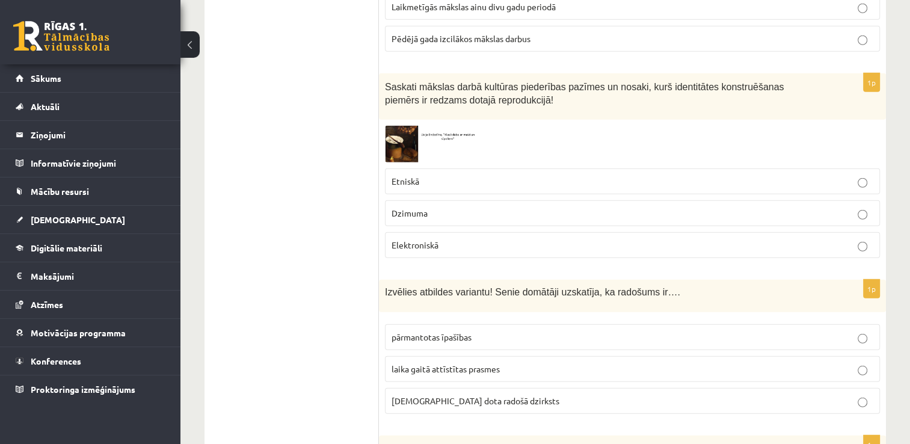
click at [448, 175] on p "Etniskā" at bounding box center [633, 181] width 482 height 13
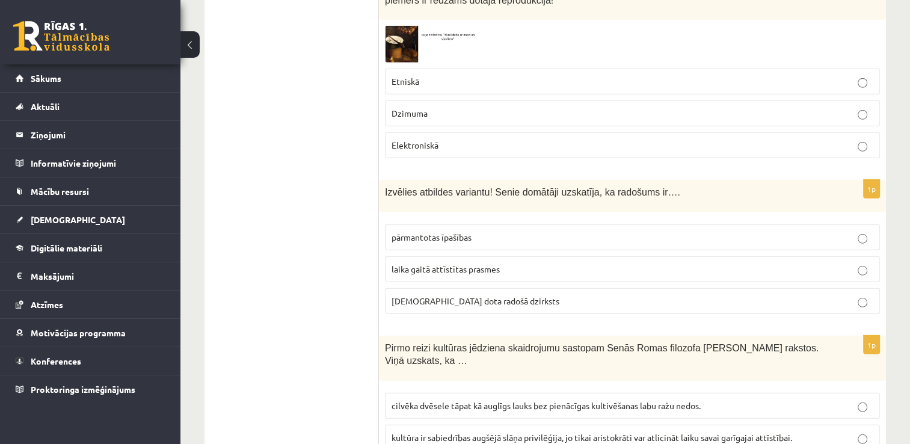
scroll to position [3429, 0]
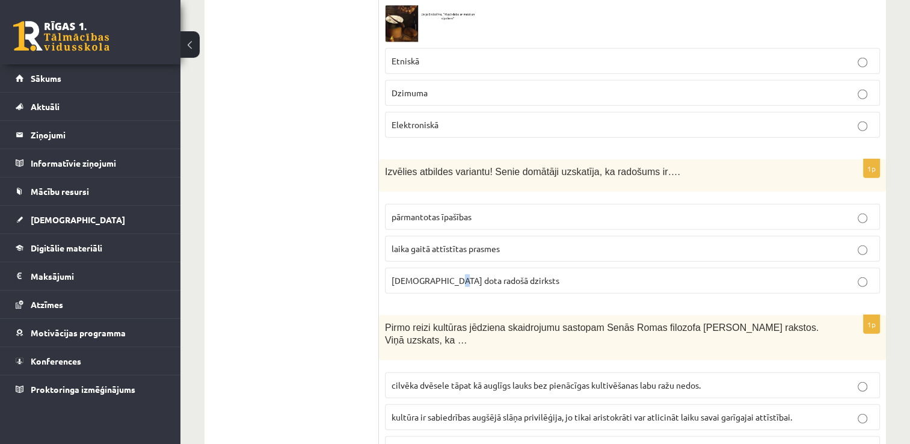
click at [449, 274] on p "dieva dota radošā dzirksts" at bounding box center [633, 280] width 482 height 13
click at [563, 252] on fieldset "pārmantotas īpašības laika gaitā attīstītas prasmes dieva dota radošā dzirksts" at bounding box center [632, 247] width 495 height 99
click at [563, 274] on p "dieva dota radošā dzirksts" at bounding box center [633, 280] width 482 height 13
drag, startPoint x: 354, startPoint y: 165, endPoint x: 380, endPoint y: 153, distance: 28.3
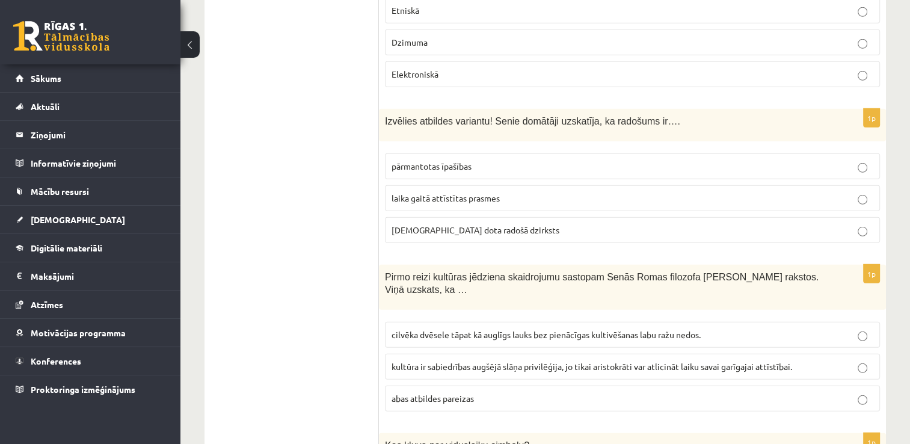
scroll to position [3609, 0]
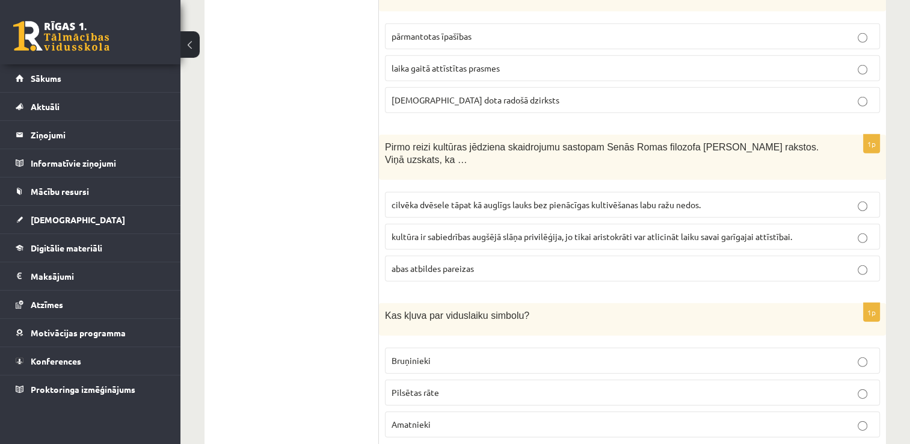
click at [450, 199] on span "cilvēka dvēsele tāpat kā auglīgs lauks bez pienācīgas kultivēšanas labu ražu ne…" at bounding box center [546, 204] width 309 height 11
click at [455, 354] on p "Bruņinieki" at bounding box center [633, 360] width 482 height 13
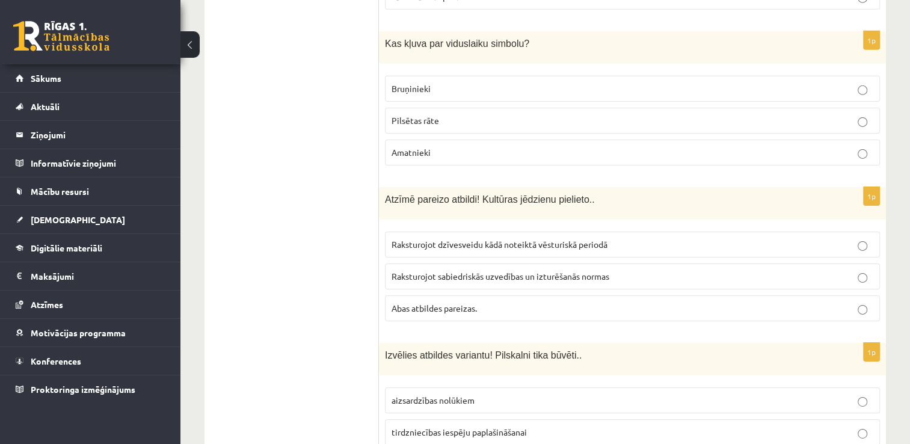
scroll to position [3910, 0]
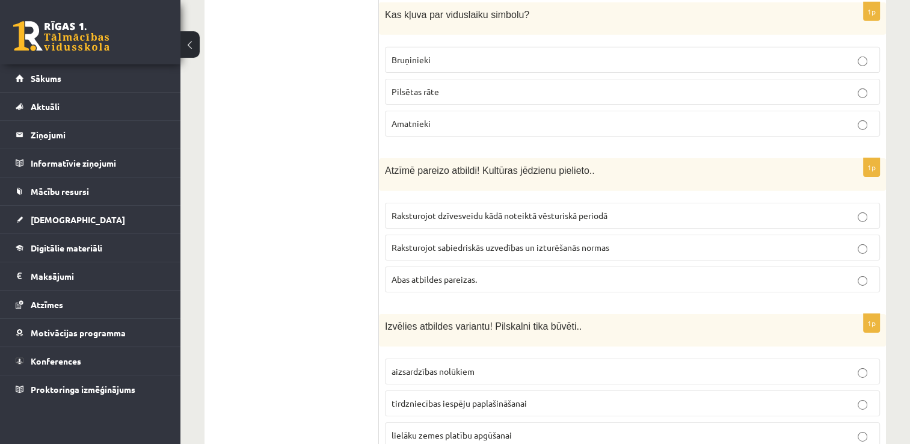
click at [455, 274] on span "Abas atbildes pareizas." at bounding box center [434, 279] width 85 height 11
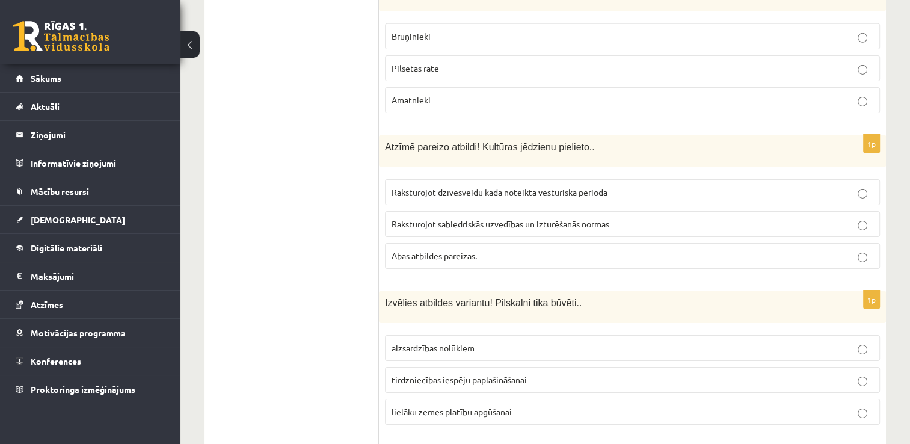
scroll to position [3970, 0]
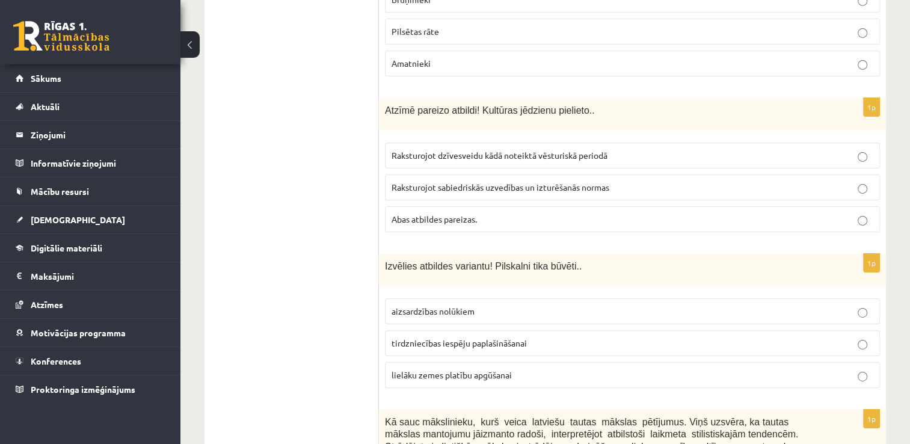
click at [462, 306] on span "aizsardzības nolūkiem" at bounding box center [433, 311] width 83 height 11
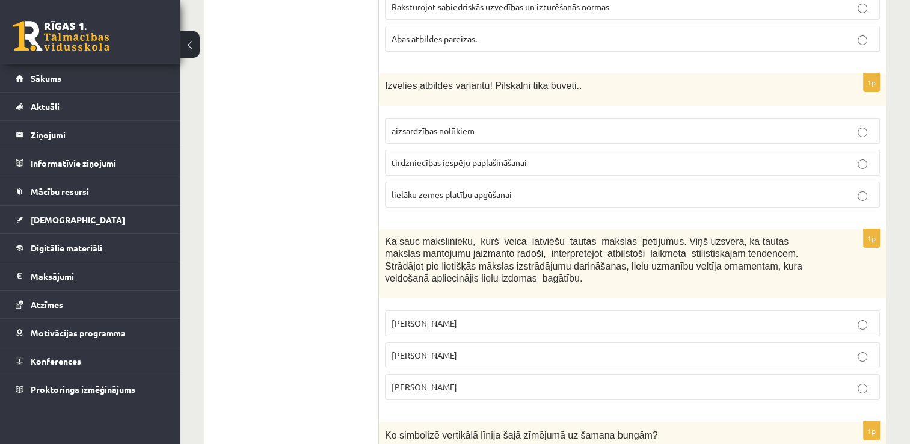
drag, startPoint x: 485, startPoint y: 293, endPoint x: 494, endPoint y: 297, distance: 9.4
click at [485, 349] on p "Jūlijs Madernieks" at bounding box center [633, 355] width 482 height 13
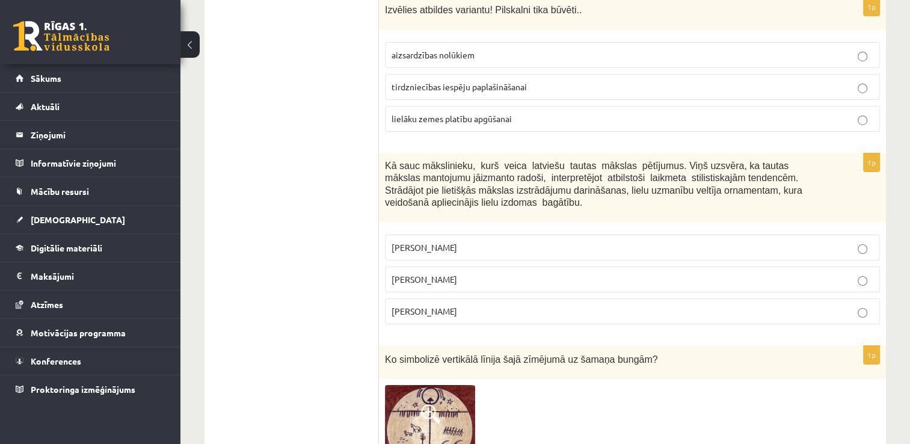
scroll to position [4331, 0]
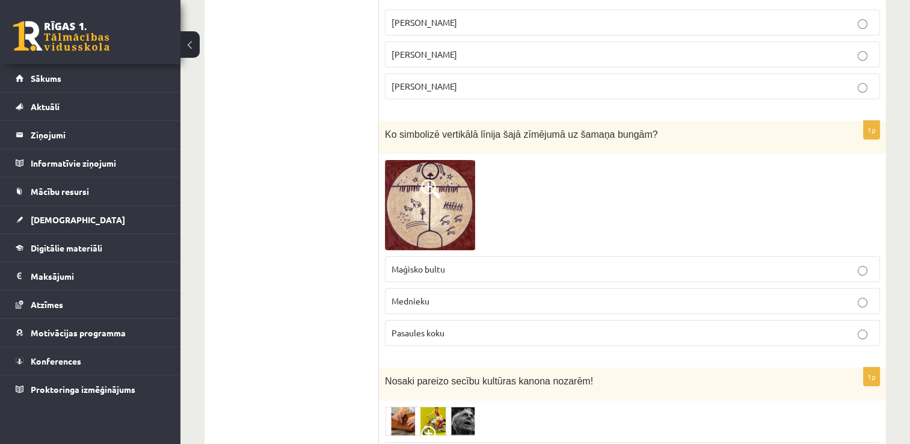
click at [489, 327] on p "Pasaules koku" at bounding box center [633, 333] width 482 height 13
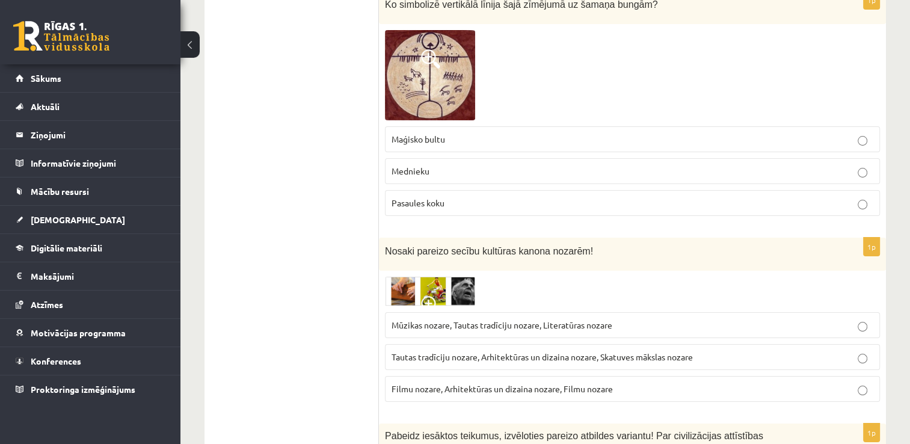
scroll to position [4632, 0]
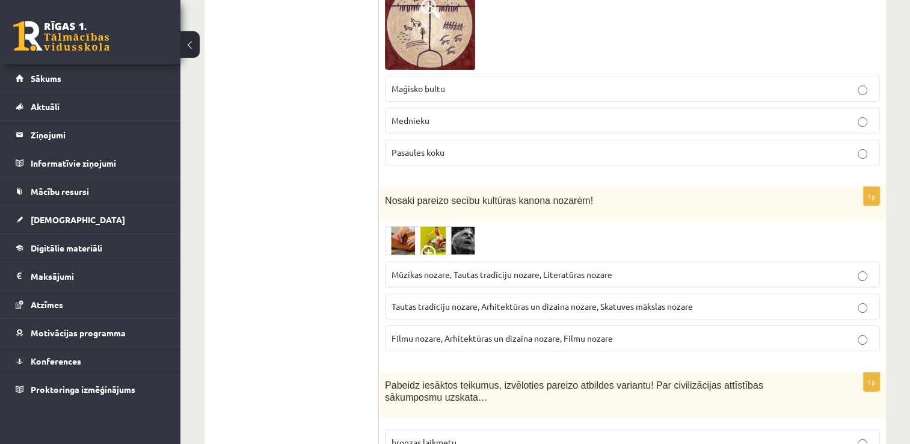
click at [511, 301] on span "Tautas tradīciju nozare, Arhitektūras un dizaina nozare, Skatuves mākslas nozare" at bounding box center [542, 306] width 301 height 11
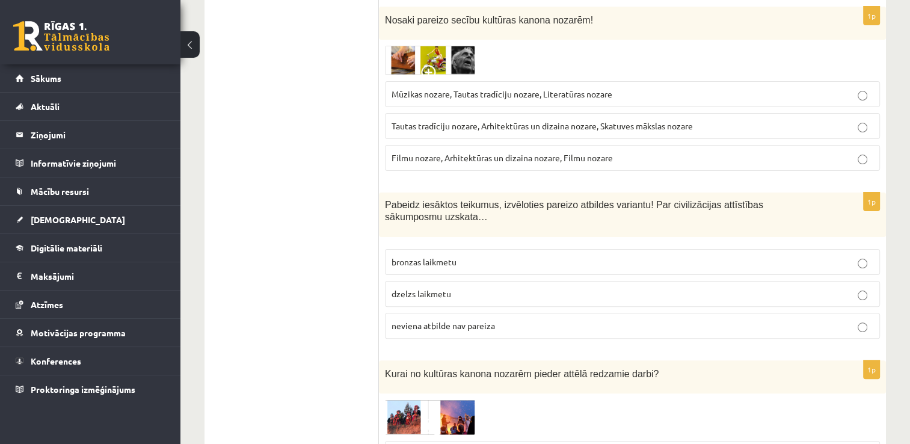
scroll to position [4871, 0]
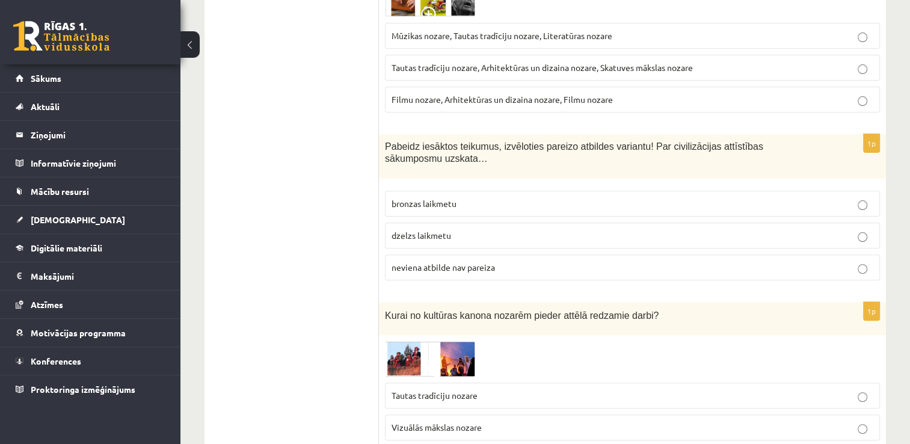
click at [434, 230] on span "dzelzs laikmetu" at bounding box center [422, 235] width 60 height 11
click at [457, 422] on span "Vizuālās mākslas nozare" at bounding box center [437, 427] width 90 height 11
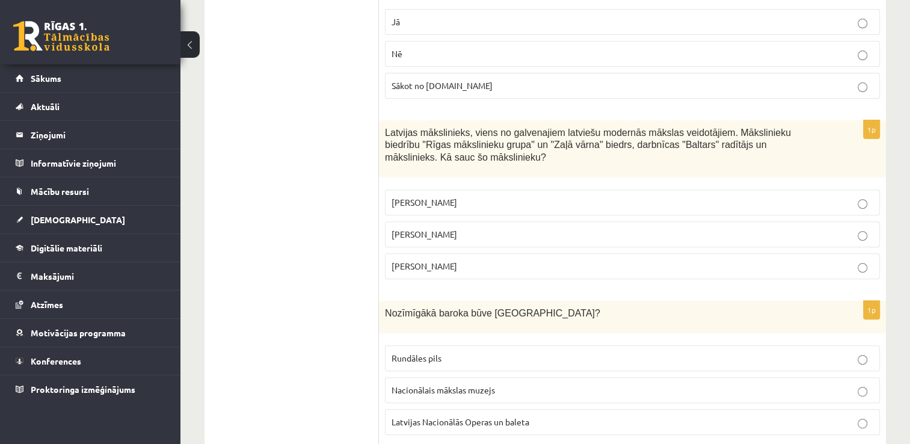
scroll to position [0, 0]
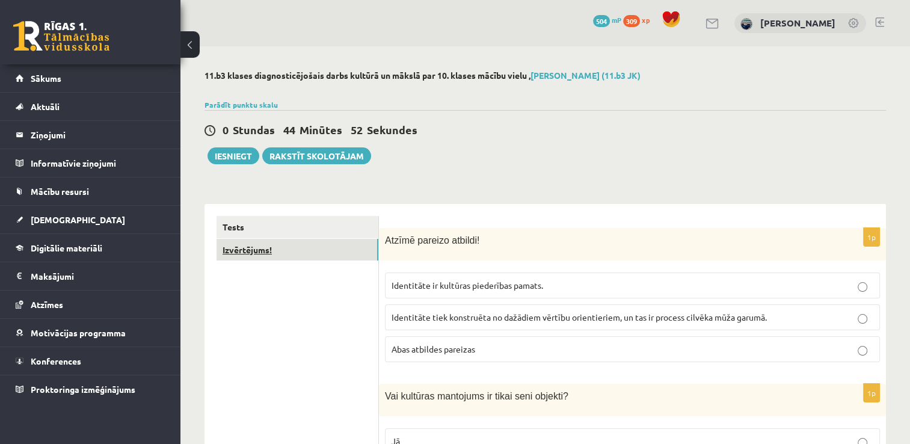
click at [288, 248] on link "Izvērtējums!" at bounding box center [298, 250] width 162 height 22
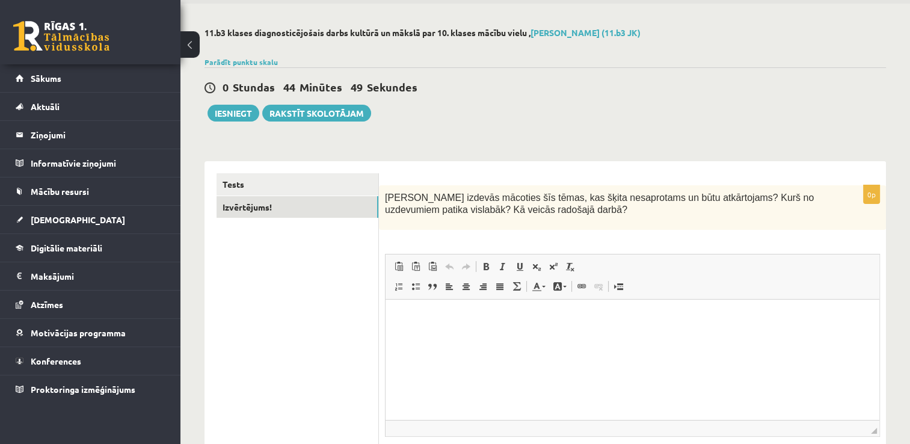
scroll to position [60, 0]
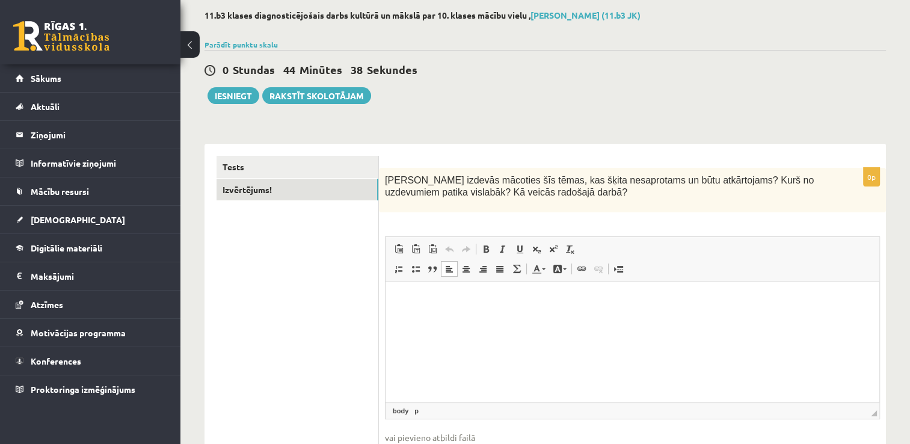
drag, startPoint x: 524, startPoint y: 309, endPoint x: 554, endPoint y: 337, distance: 41.3
click at [554, 319] on html at bounding box center [633, 300] width 494 height 37
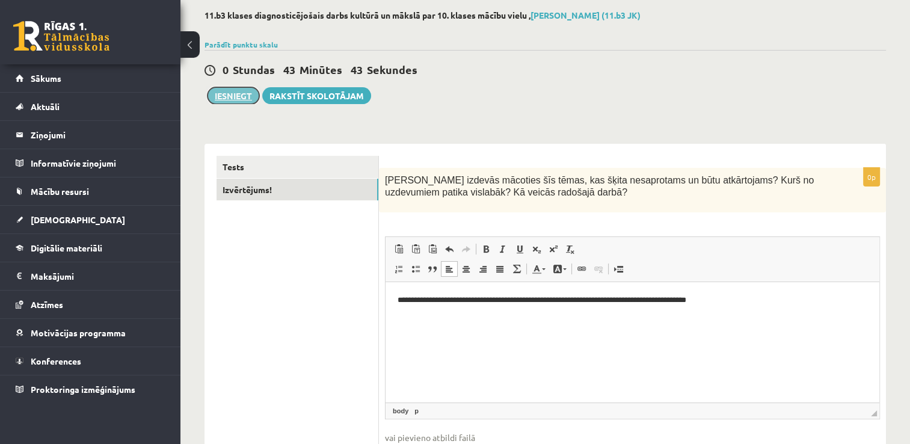
click at [236, 90] on button "Iesniegt" at bounding box center [234, 95] width 52 height 17
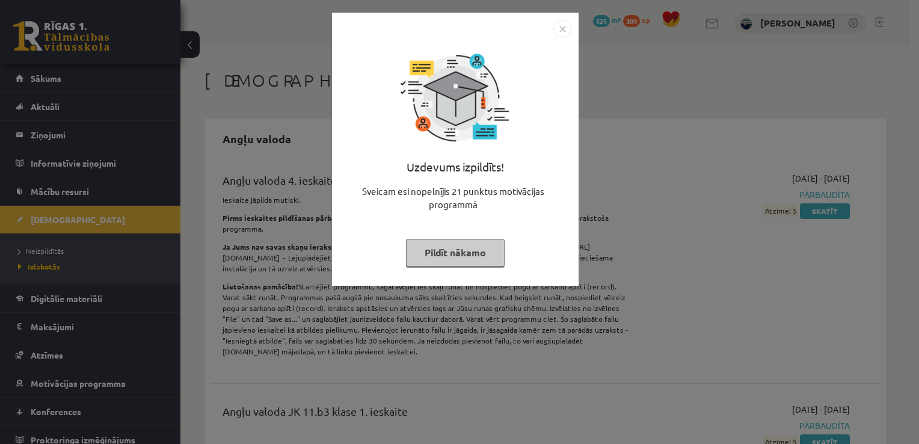
click at [457, 259] on button "Pildīt nākamo" at bounding box center [455, 253] width 99 height 28
